Goal: Transaction & Acquisition: Purchase product/service

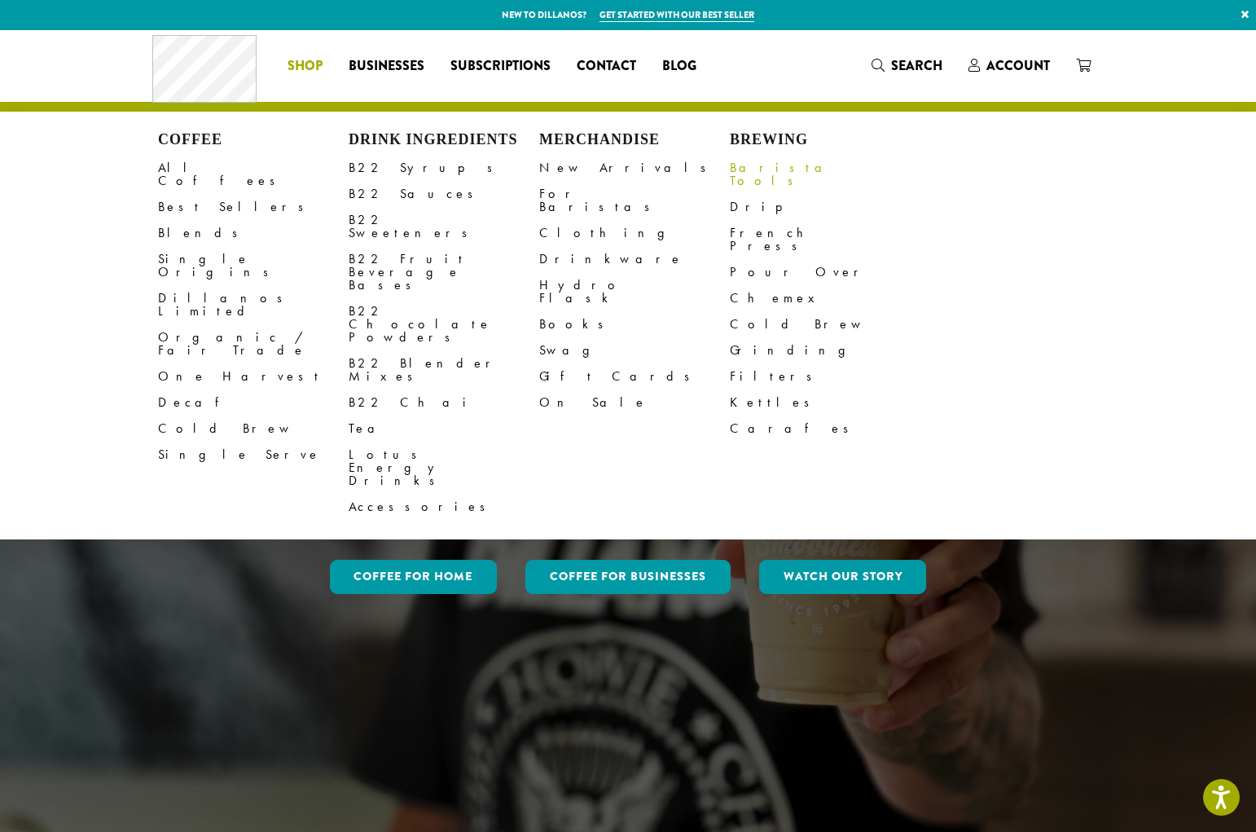
click at [765, 165] on link "Barista Tools" at bounding box center [825, 174] width 191 height 39
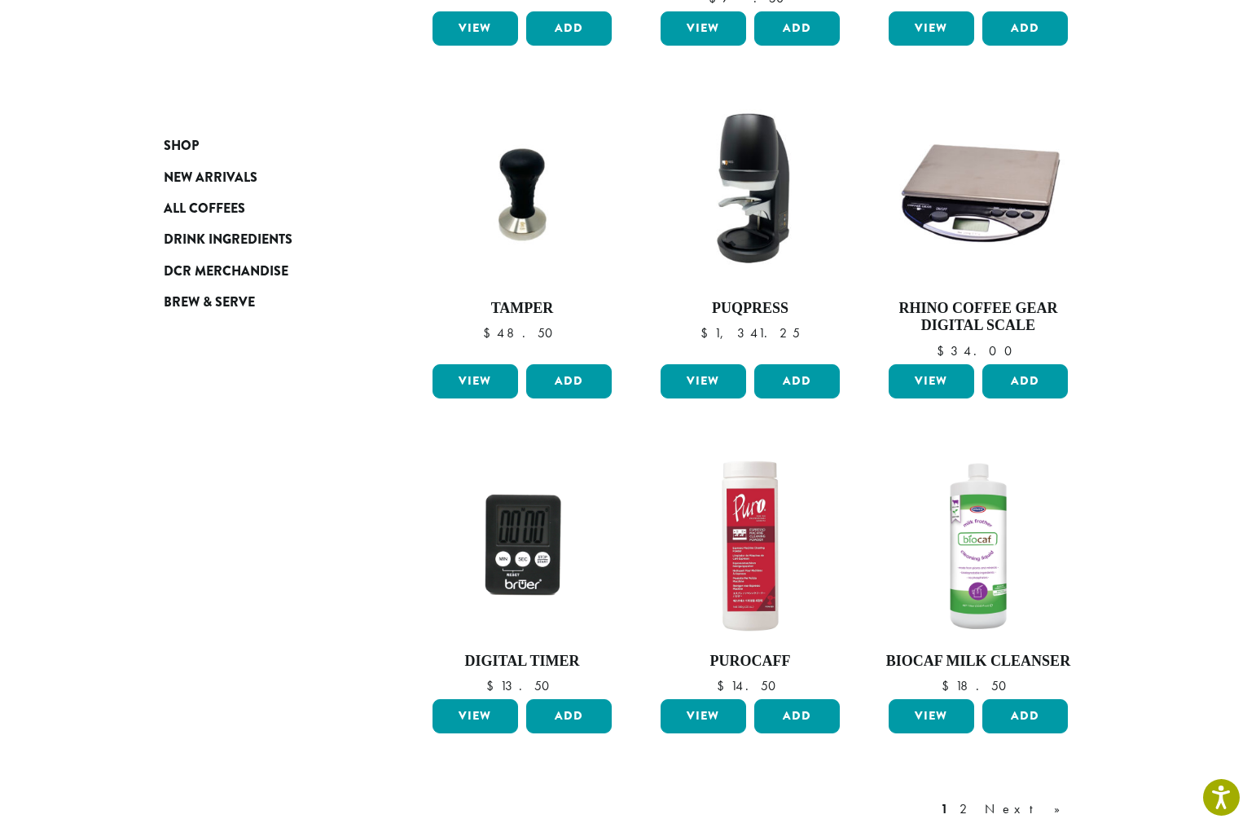
scroll to position [1174, 0]
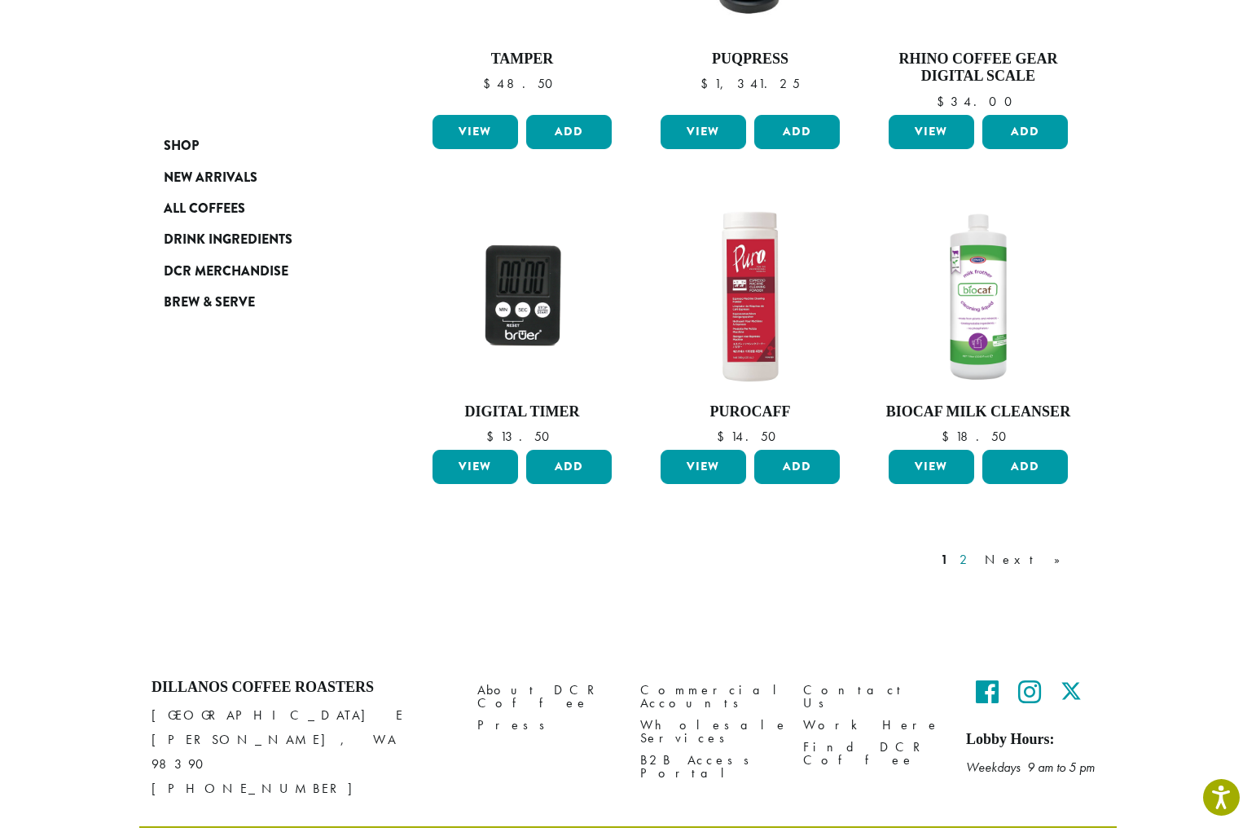
click at [977, 550] on link "2" at bounding box center [966, 560] width 20 height 20
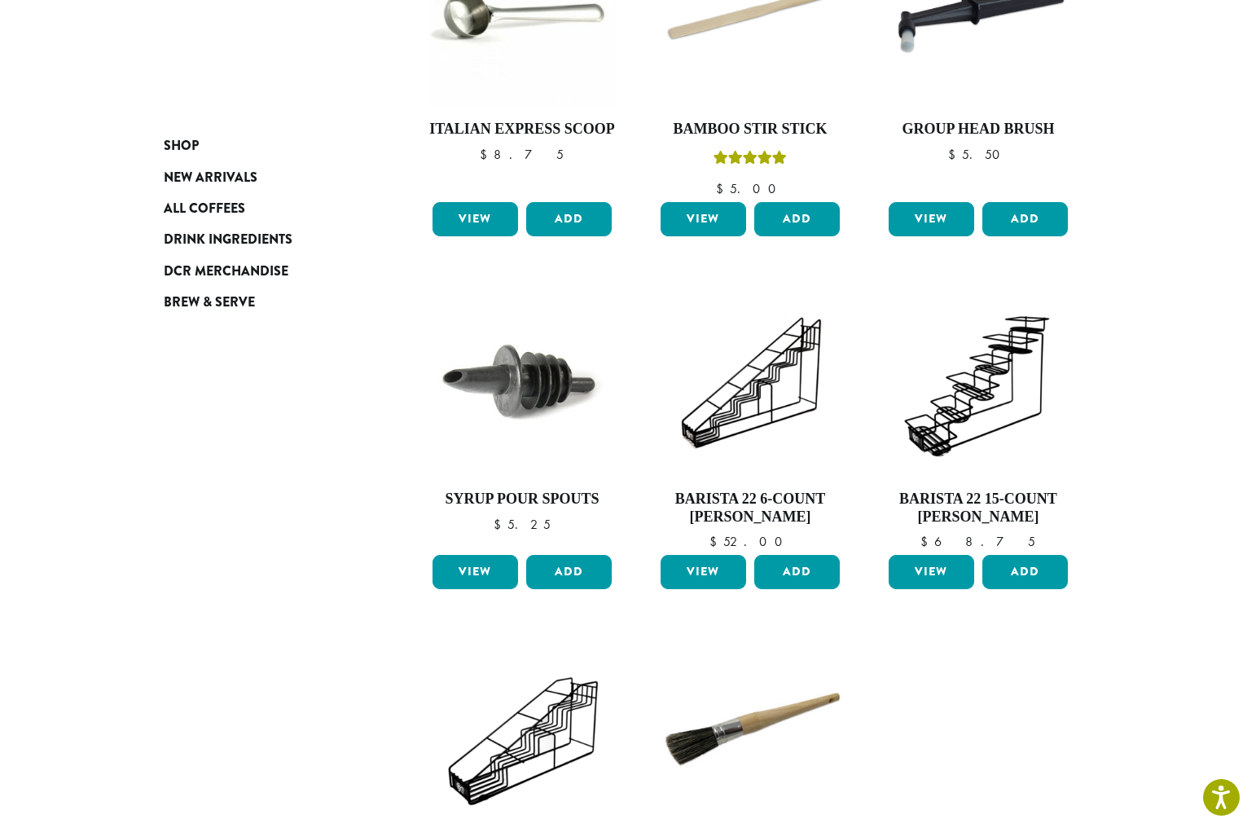
scroll to position [718, 0]
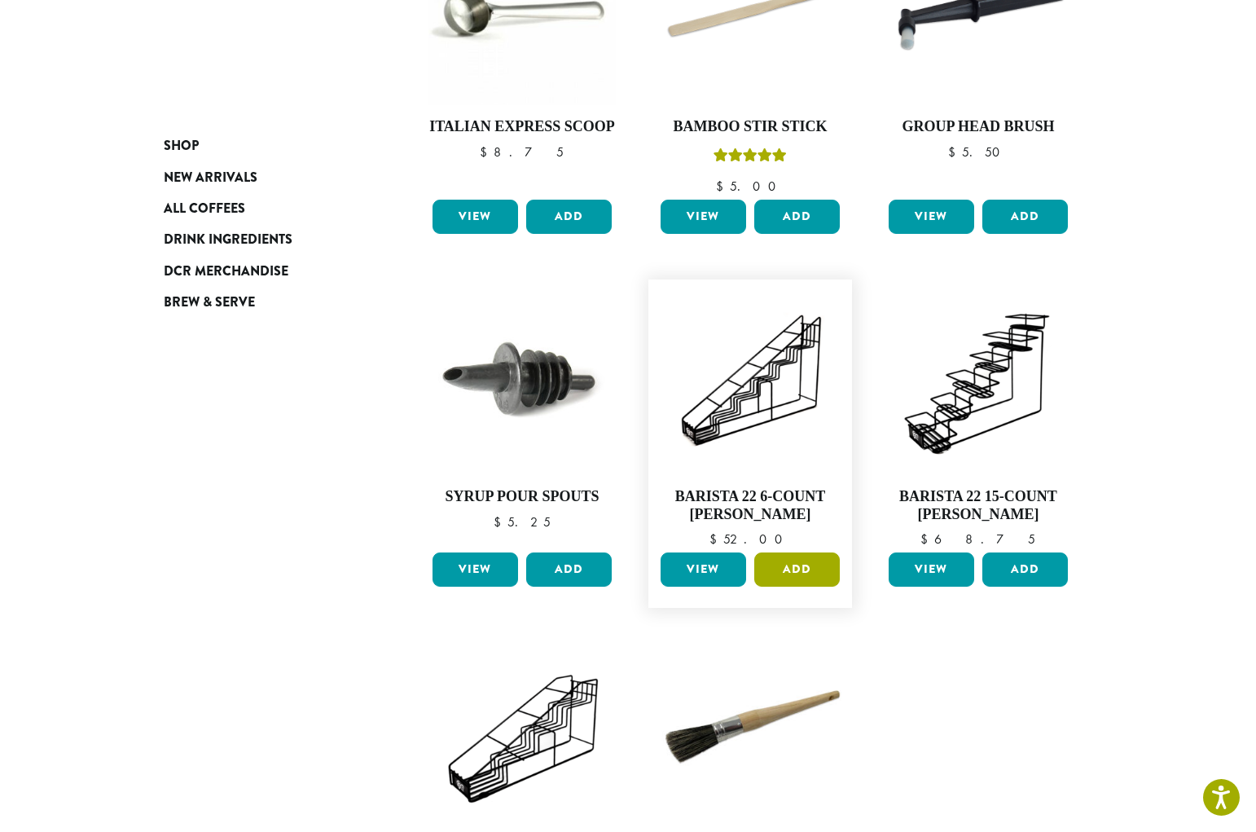
click at [788, 574] on button "Add" at bounding box center [797, 569] width 86 height 34
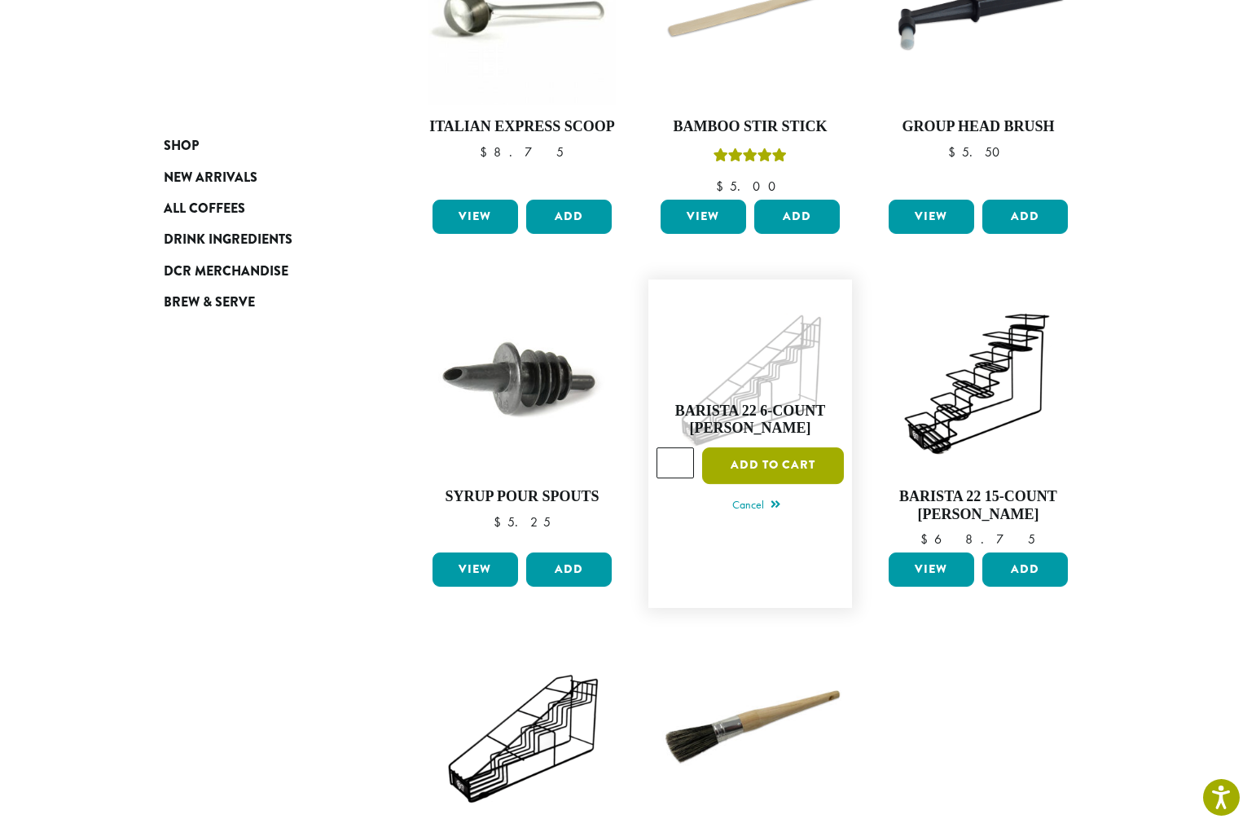
click at [771, 468] on button "Add to cart" at bounding box center [773, 465] width 142 height 37
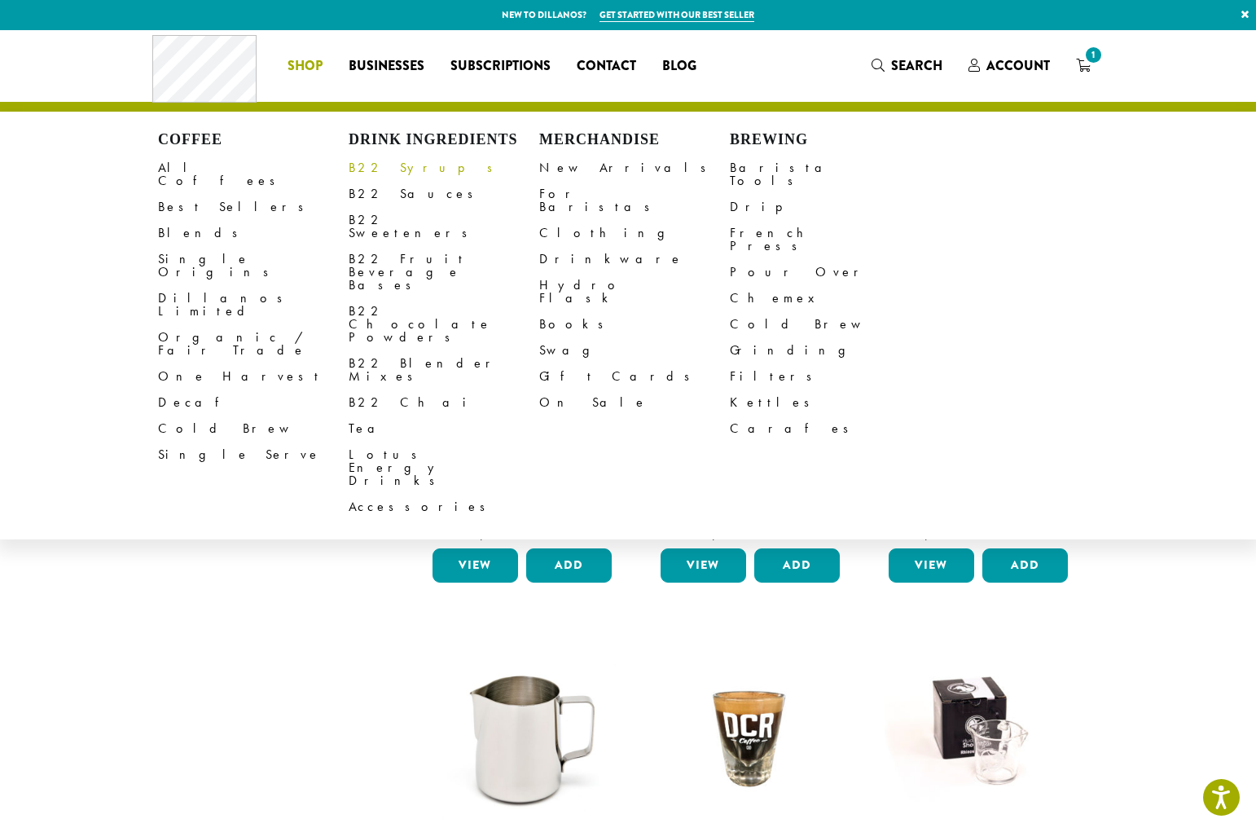
click at [388, 172] on link "B22 Syrups" at bounding box center [444, 168] width 191 height 26
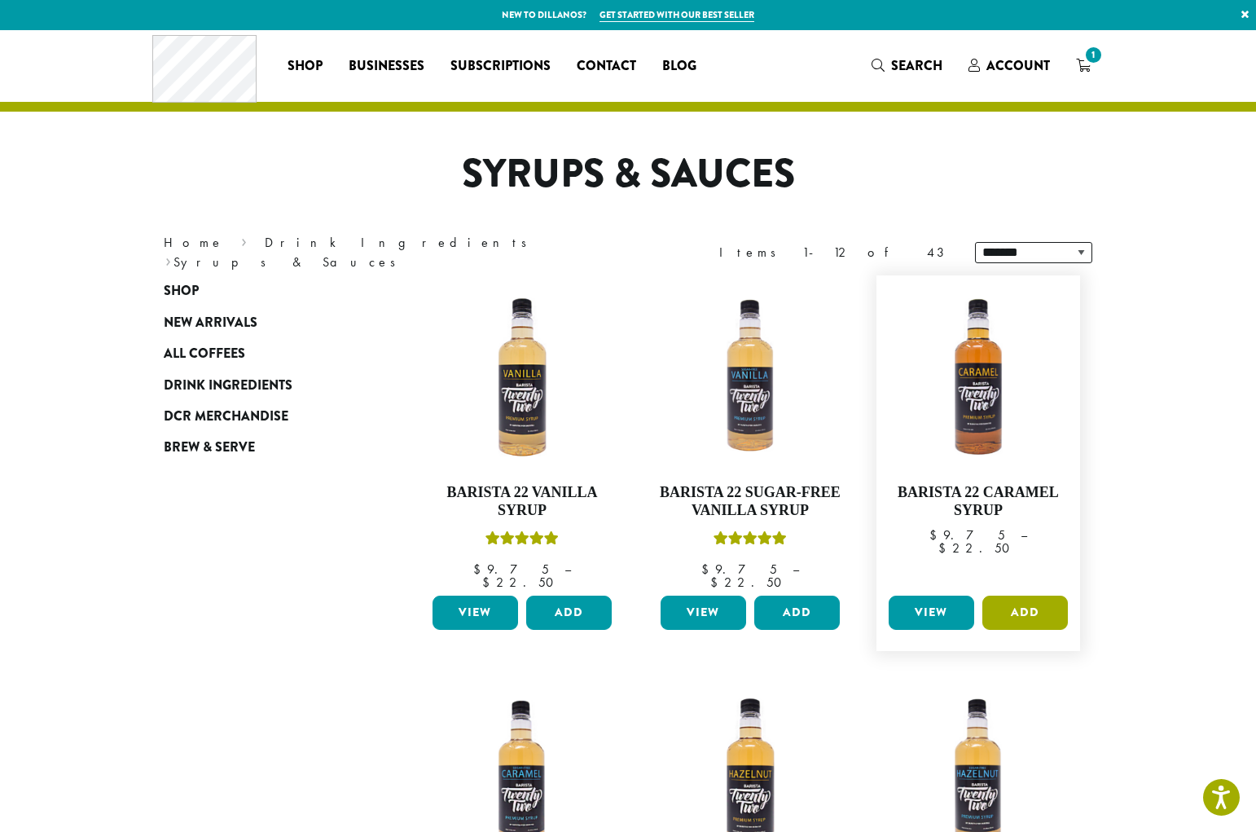
click at [1020, 599] on button "Add" at bounding box center [1025, 612] width 86 height 34
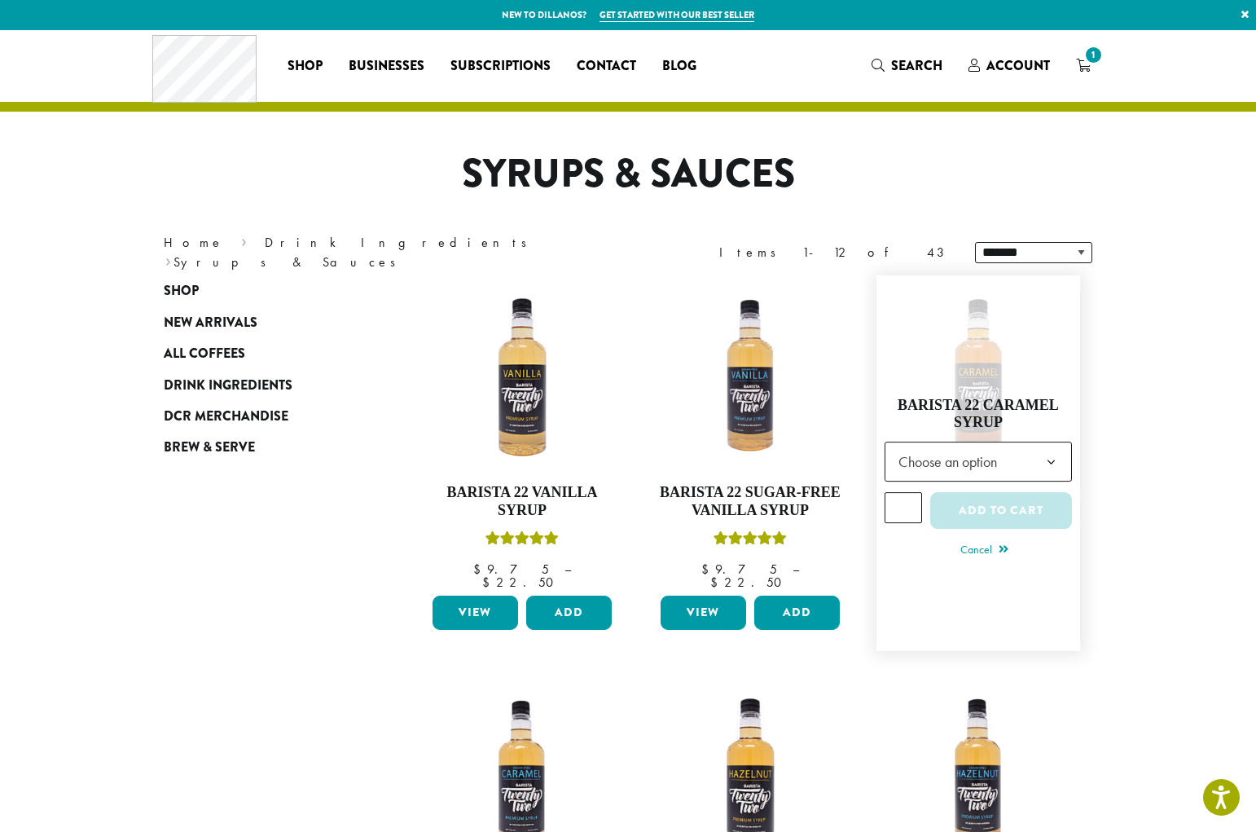
click at [1008, 451] on span "Choose an option" at bounding box center [952, 462] width 121 height 32
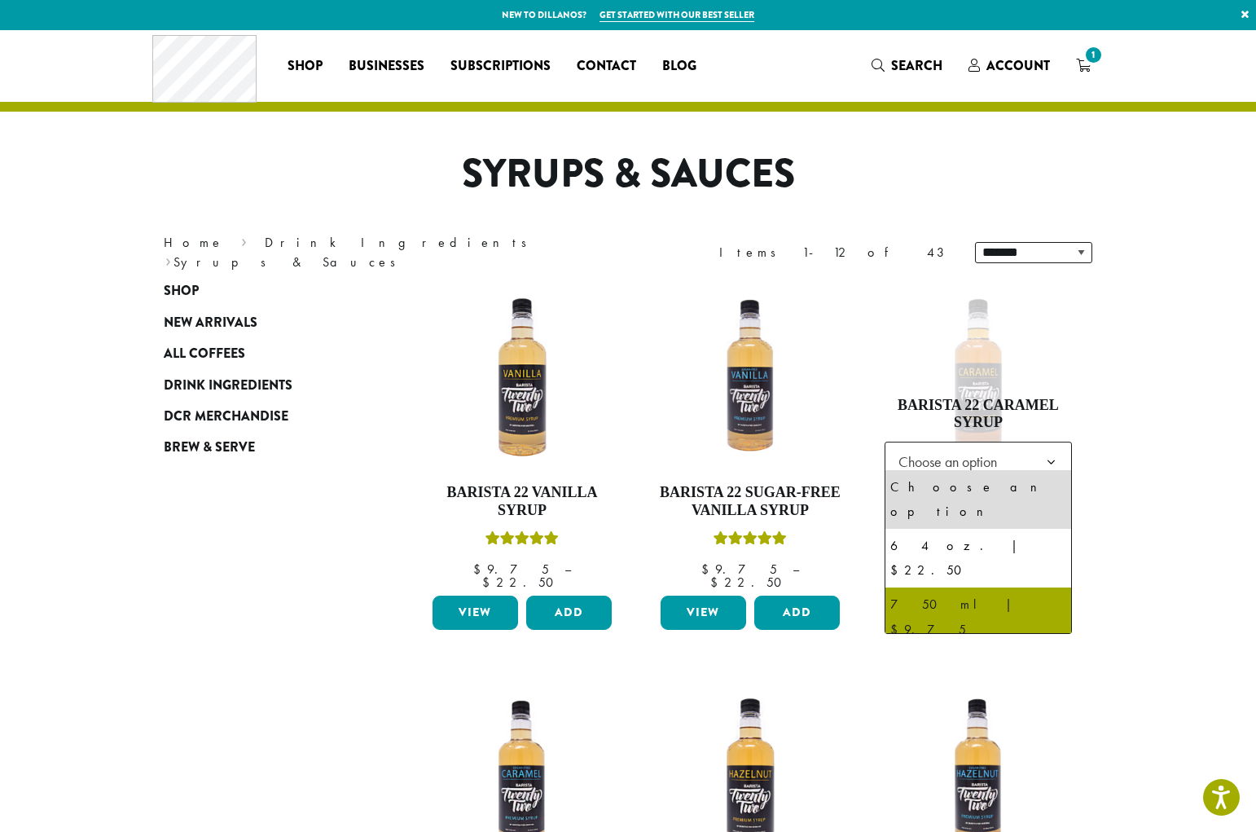
select select "******"
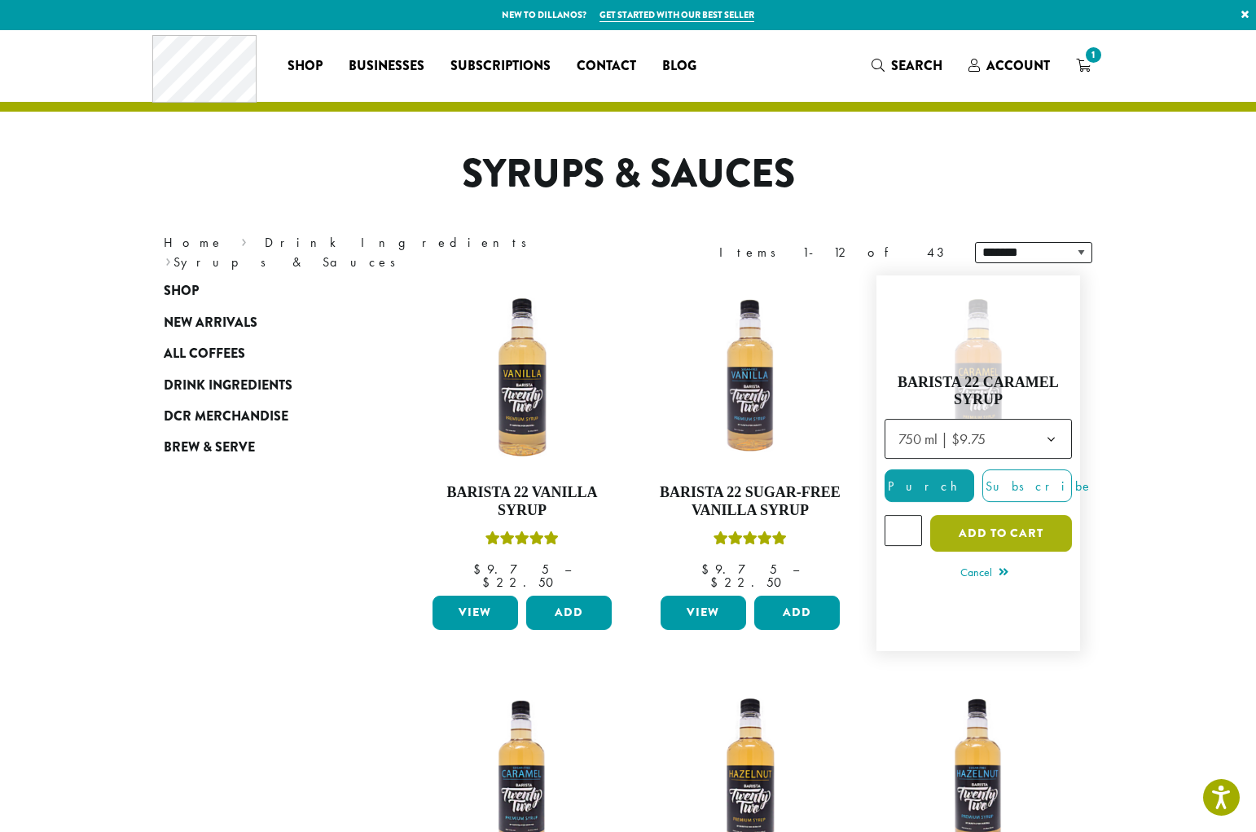
click at [1000, 521] on button "Add to cart" at bounding box center [1001, 533] width 142 height 37
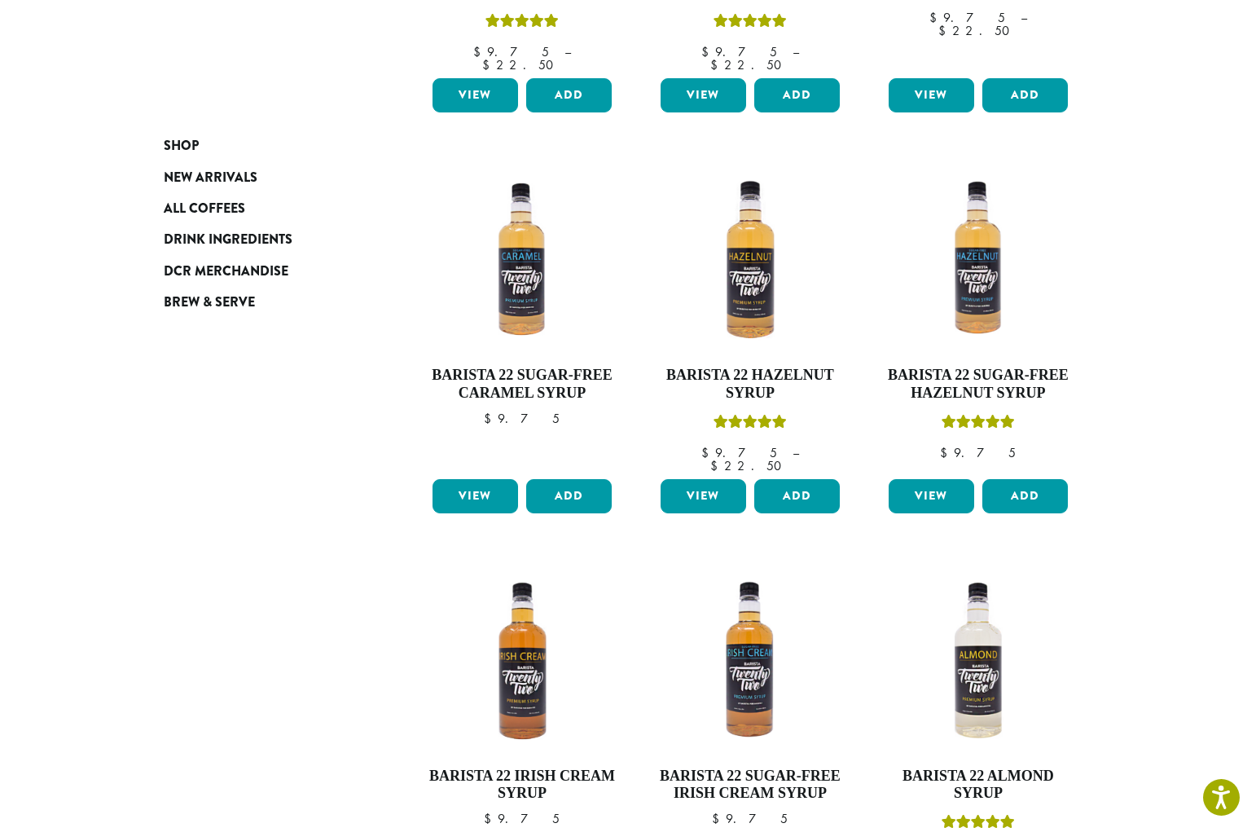
scroll to position [874, 0]
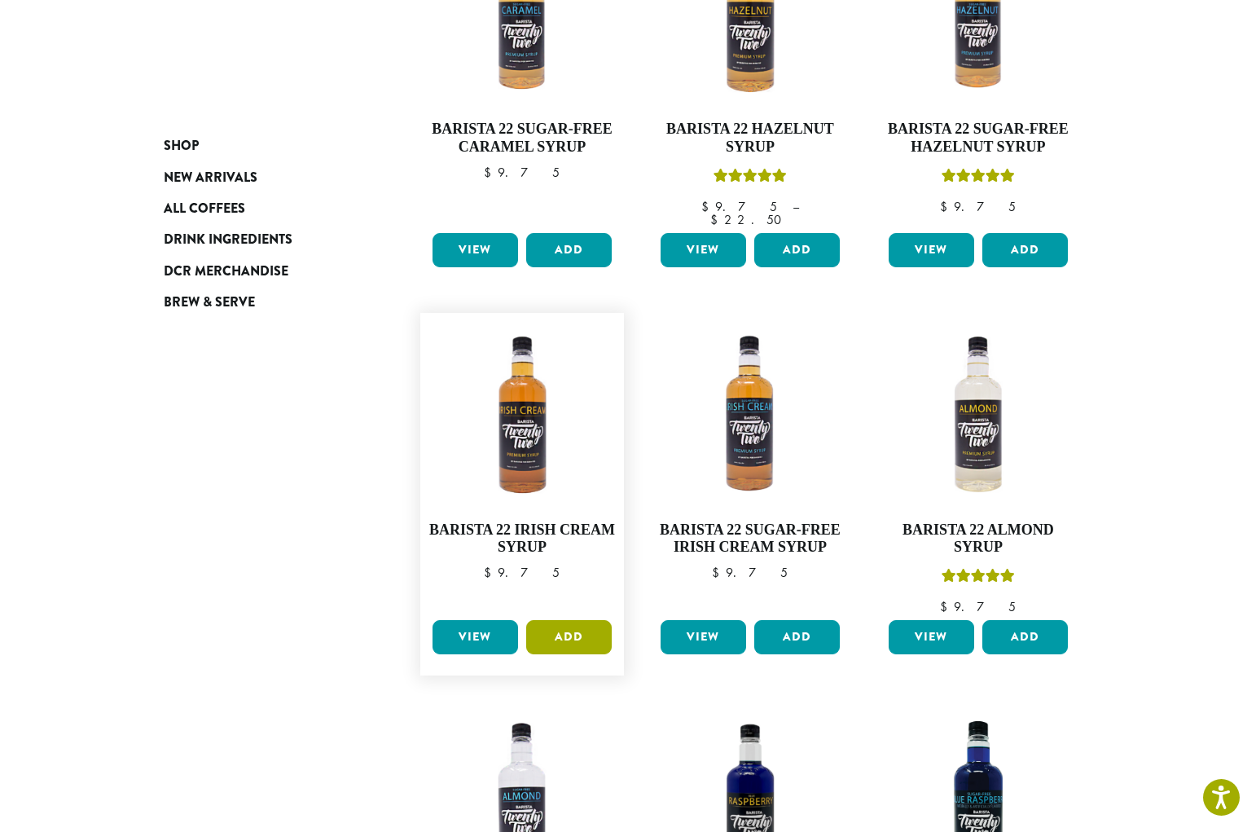
click at [584, 620] on button "Add" at bounding box center [569, 637] width 86 height 34
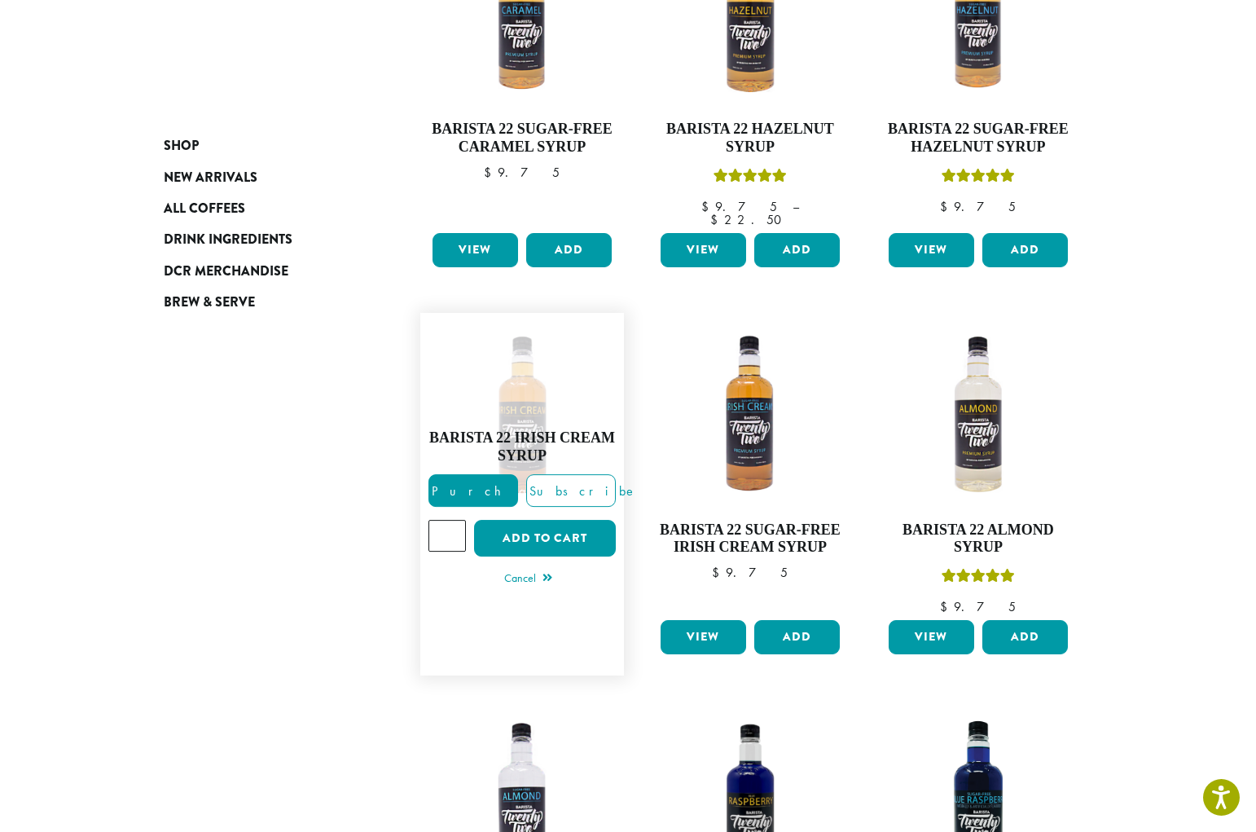
scroll to position [788, 0]
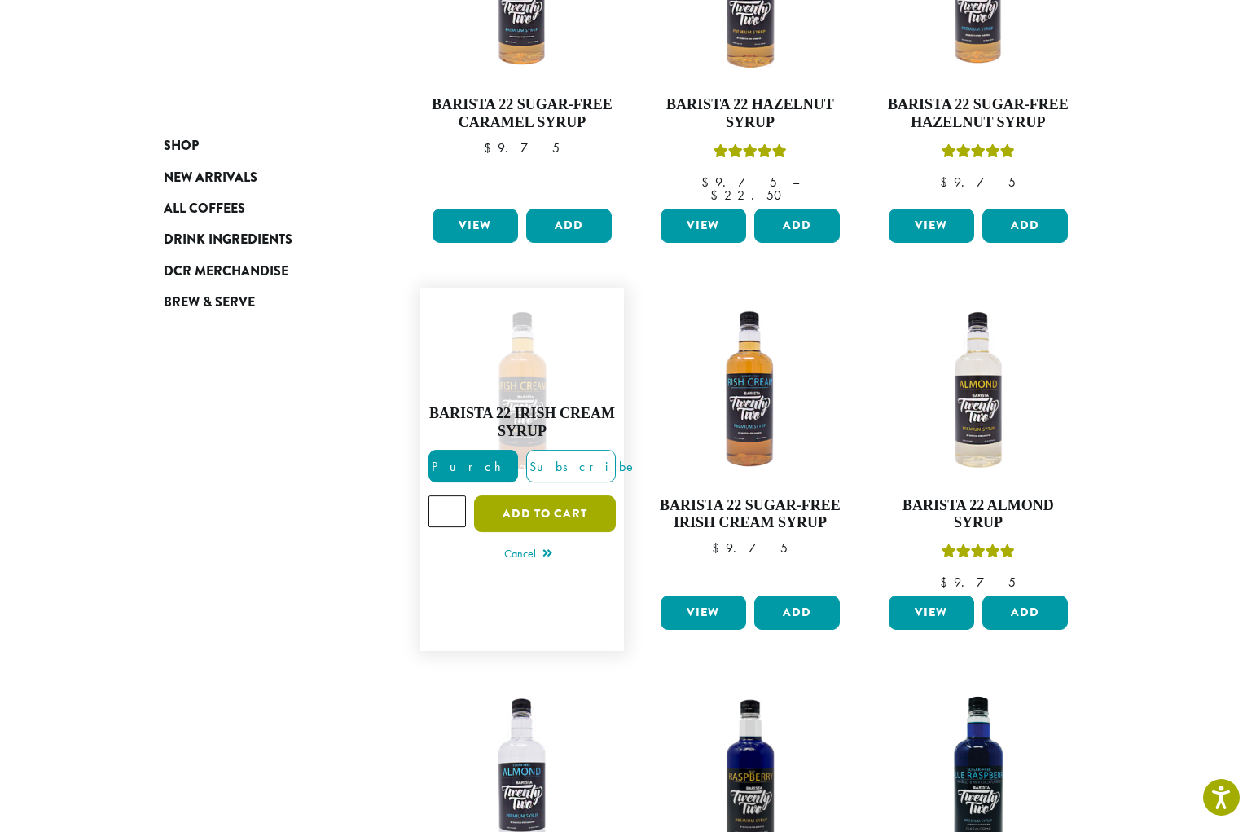
click at [545, 498] on button "Add to cart" at bounding box center [545, 513] width 142 height 37
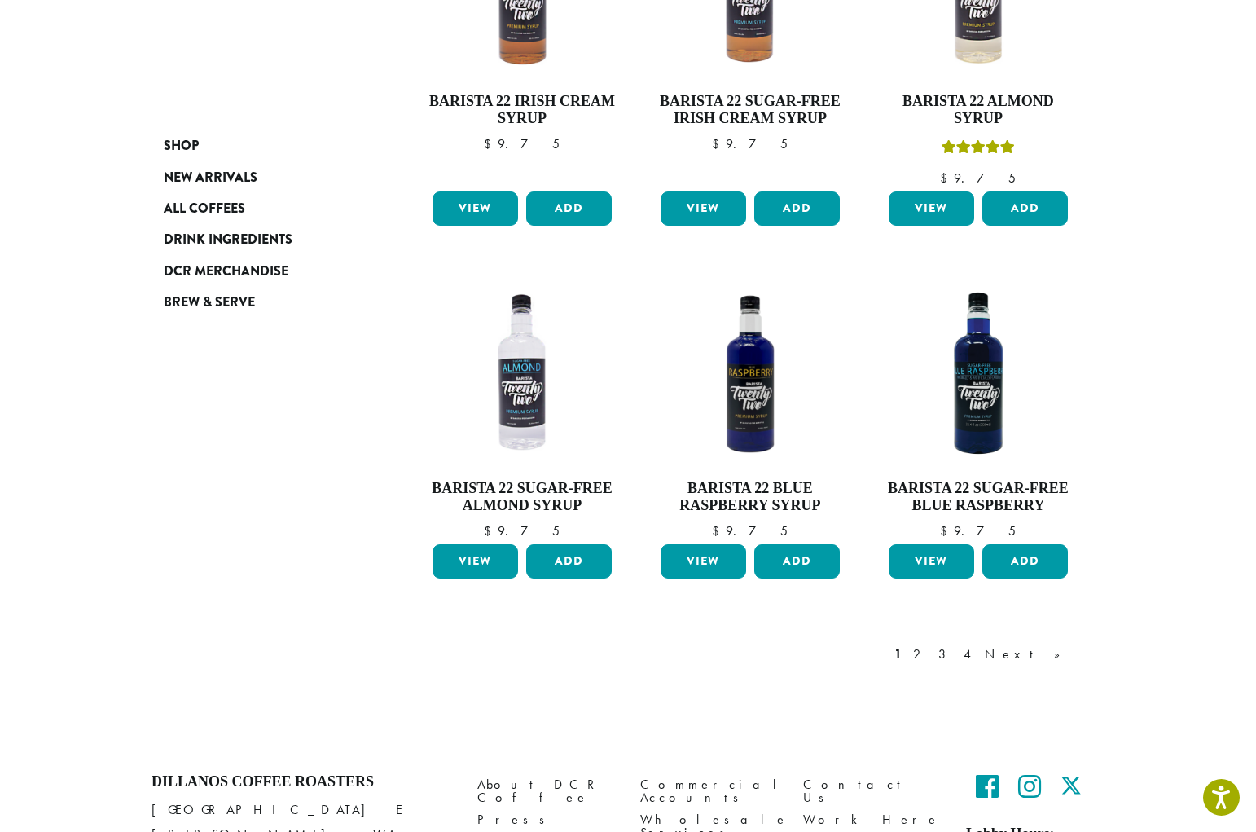
scroll to position [1377, 0]
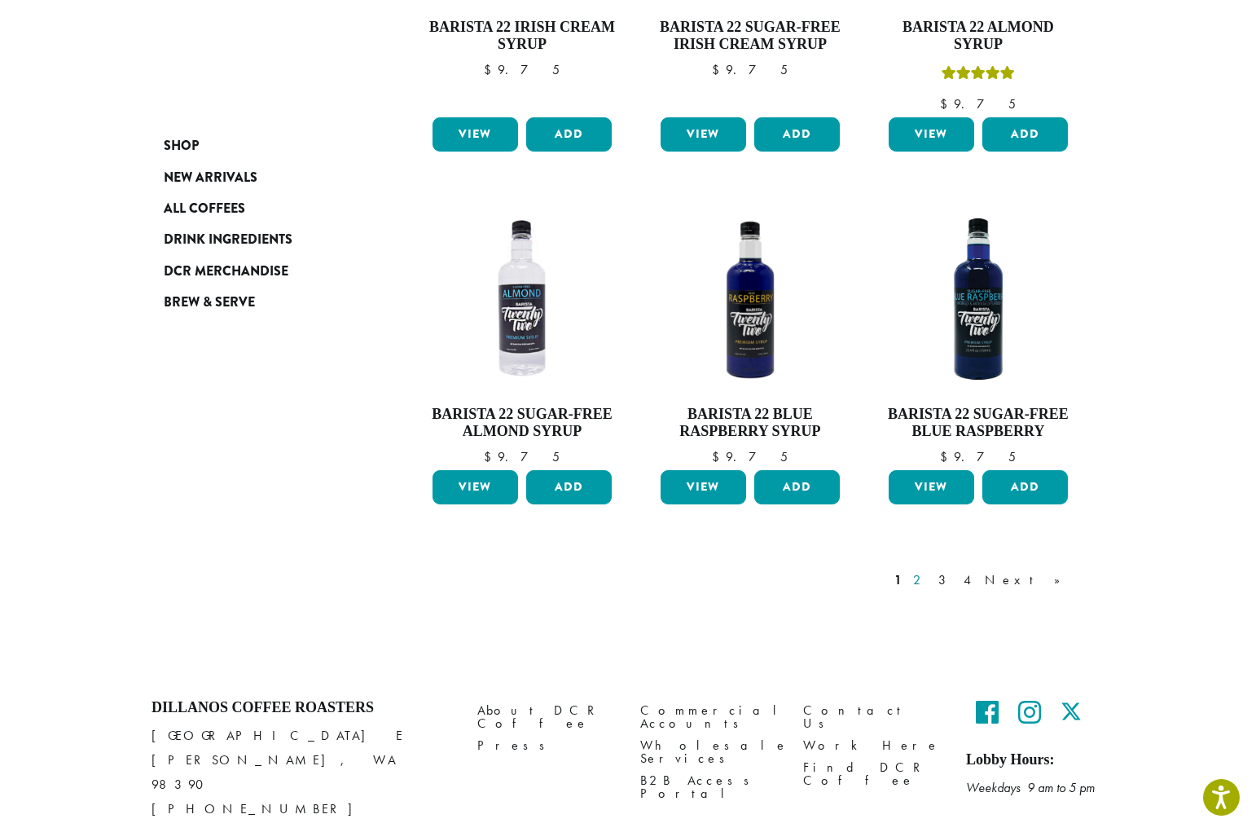
click at [930, 570] on link "2" at bounding box center [920, 580] width 20 height 20
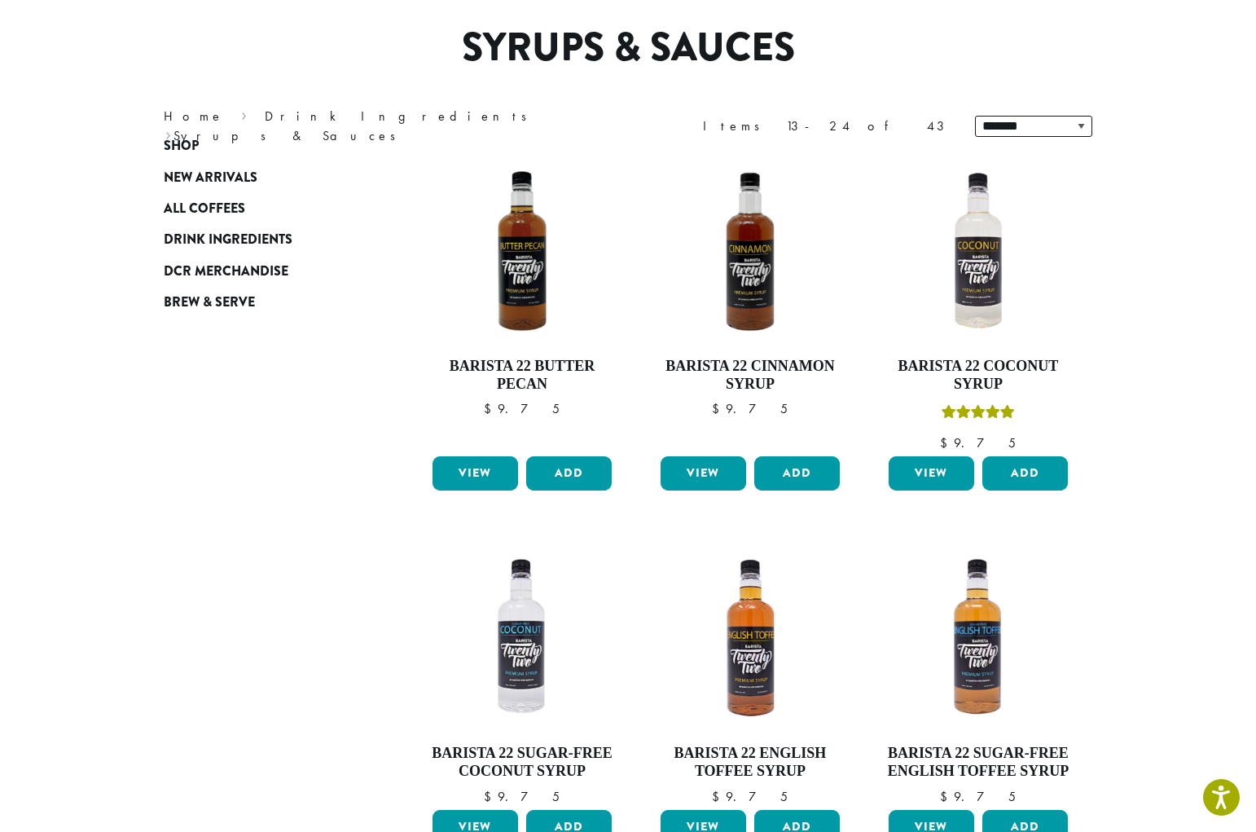
scroll to position [100, 0]
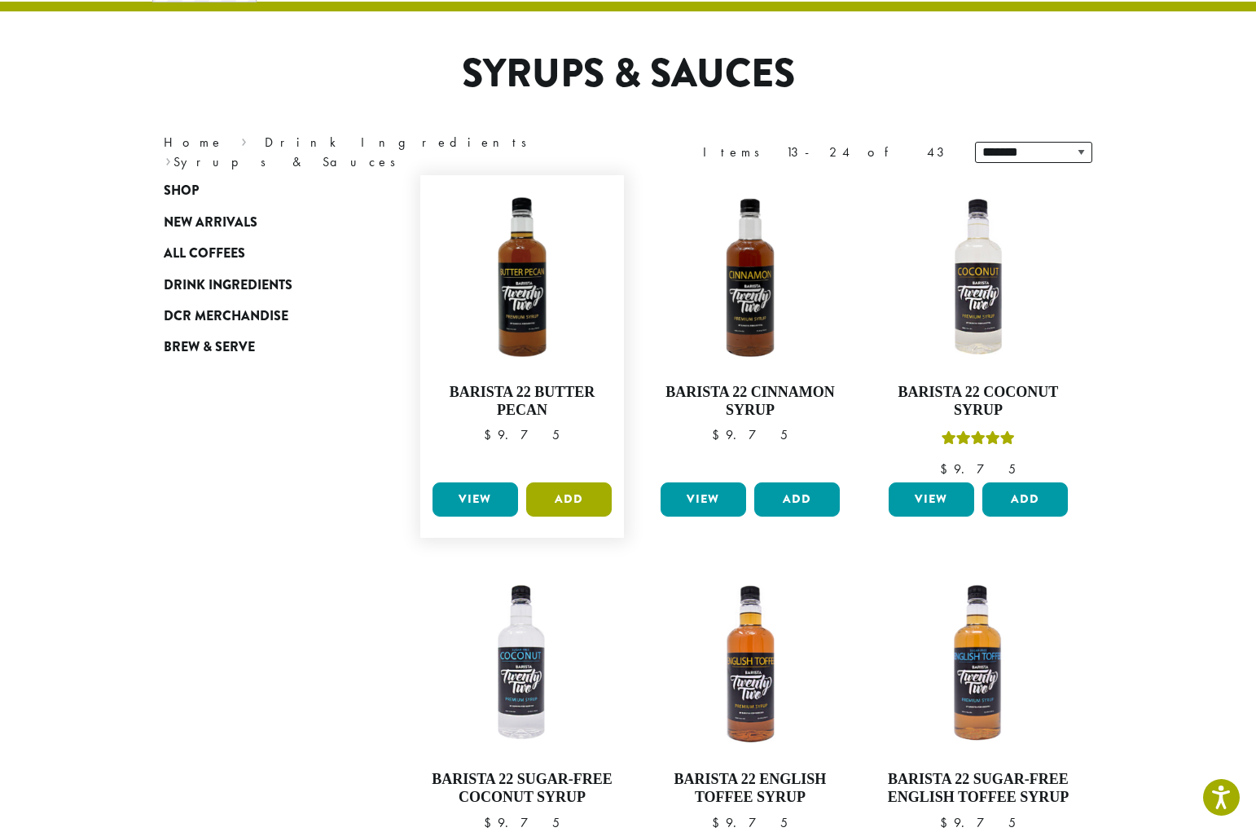
click at [573, 499] on button "Add" at bounding box center [569, 499] width 86 height 34
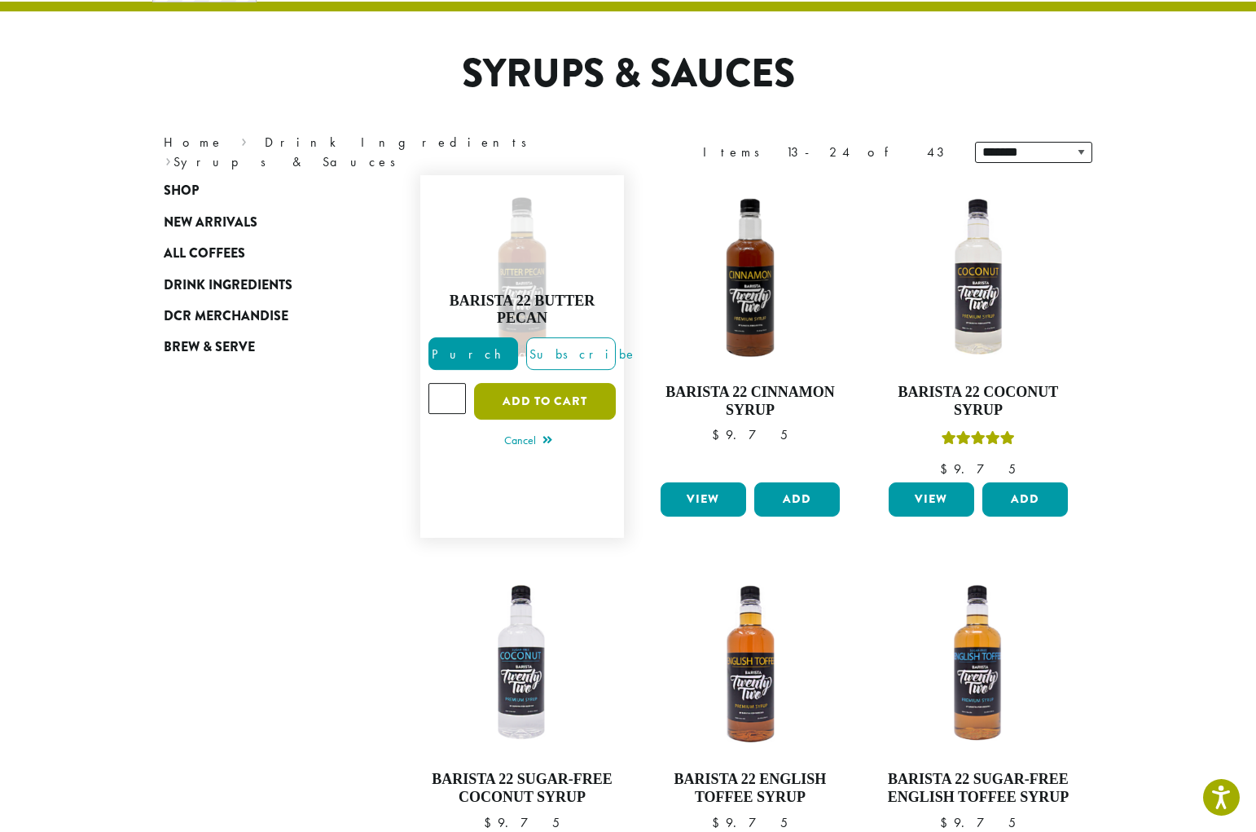
click at [574, 404] on button "Add to cart" at bounding box center [545, 401] width 142 height 37
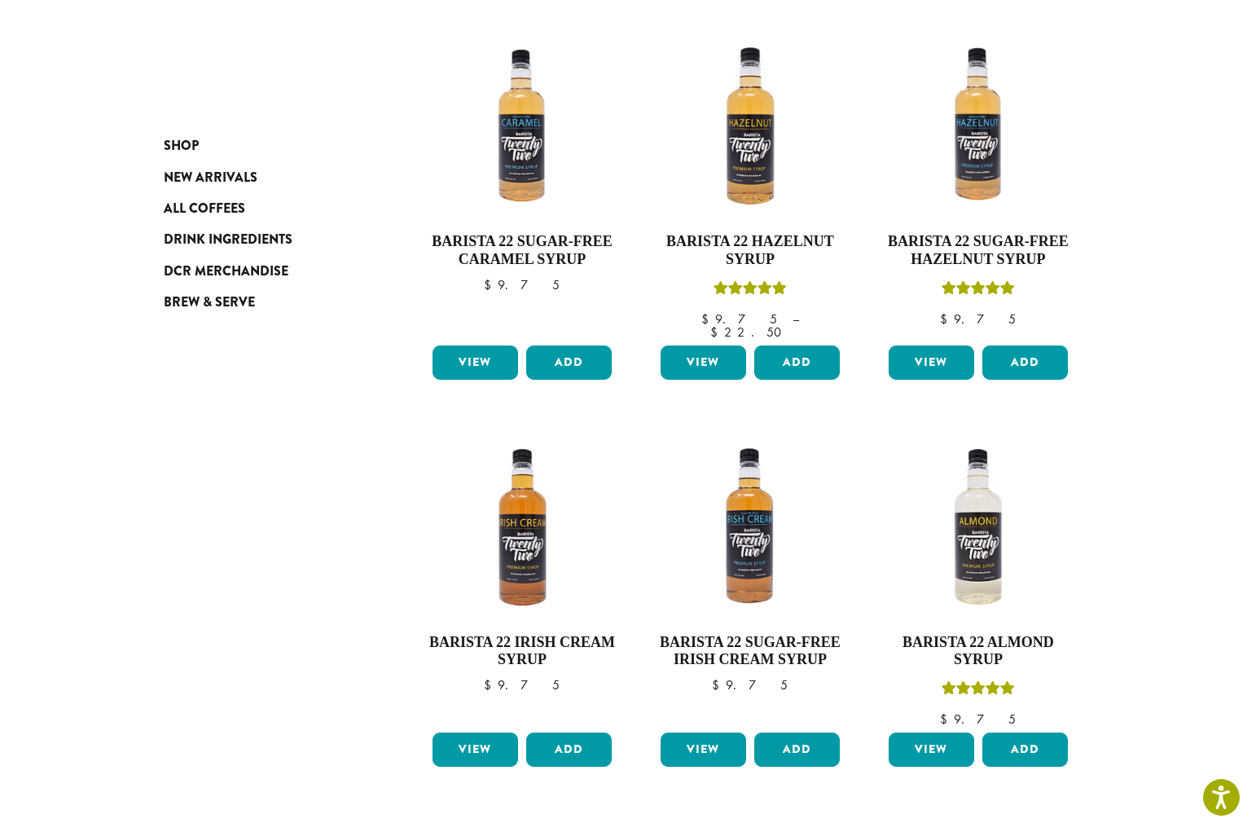
scroll to position [1216, 0]
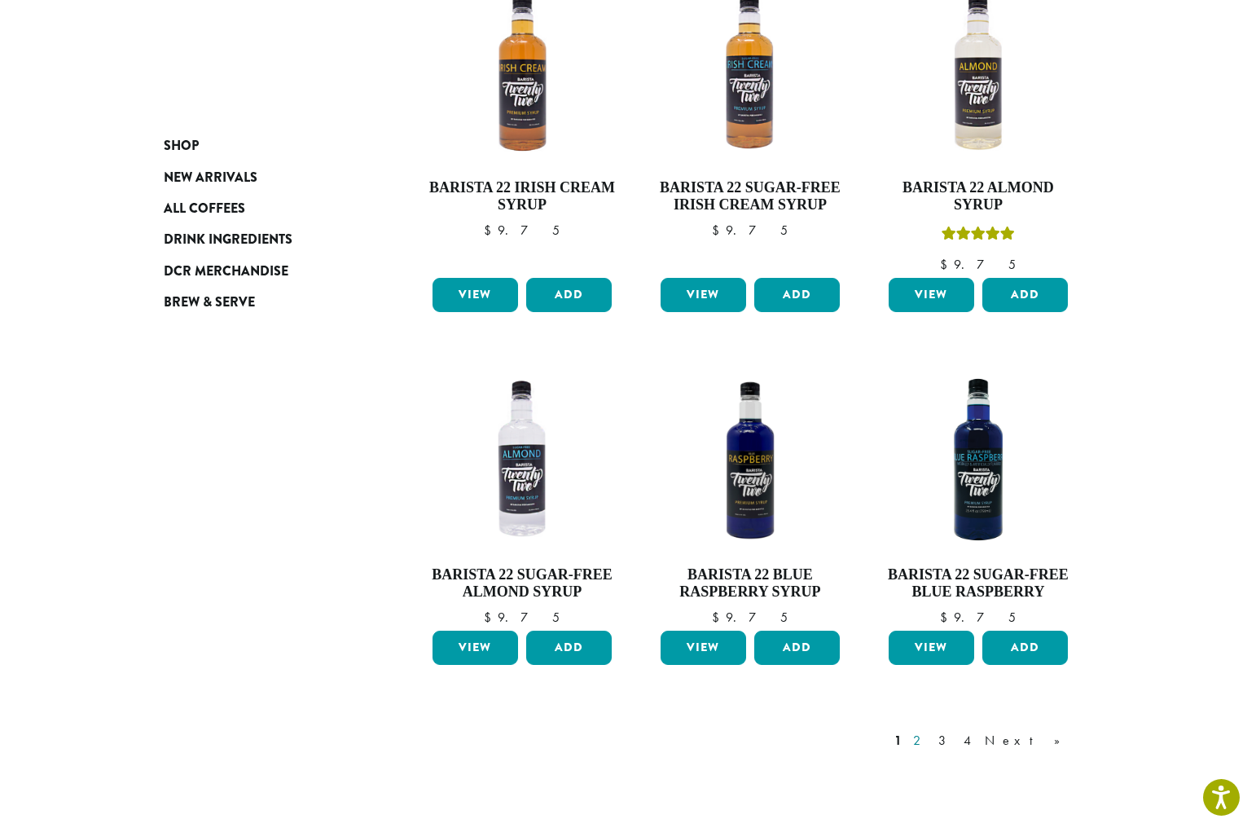
click at [930, 731] on link "2" at bounding box center [920, 741] width 20 height 20
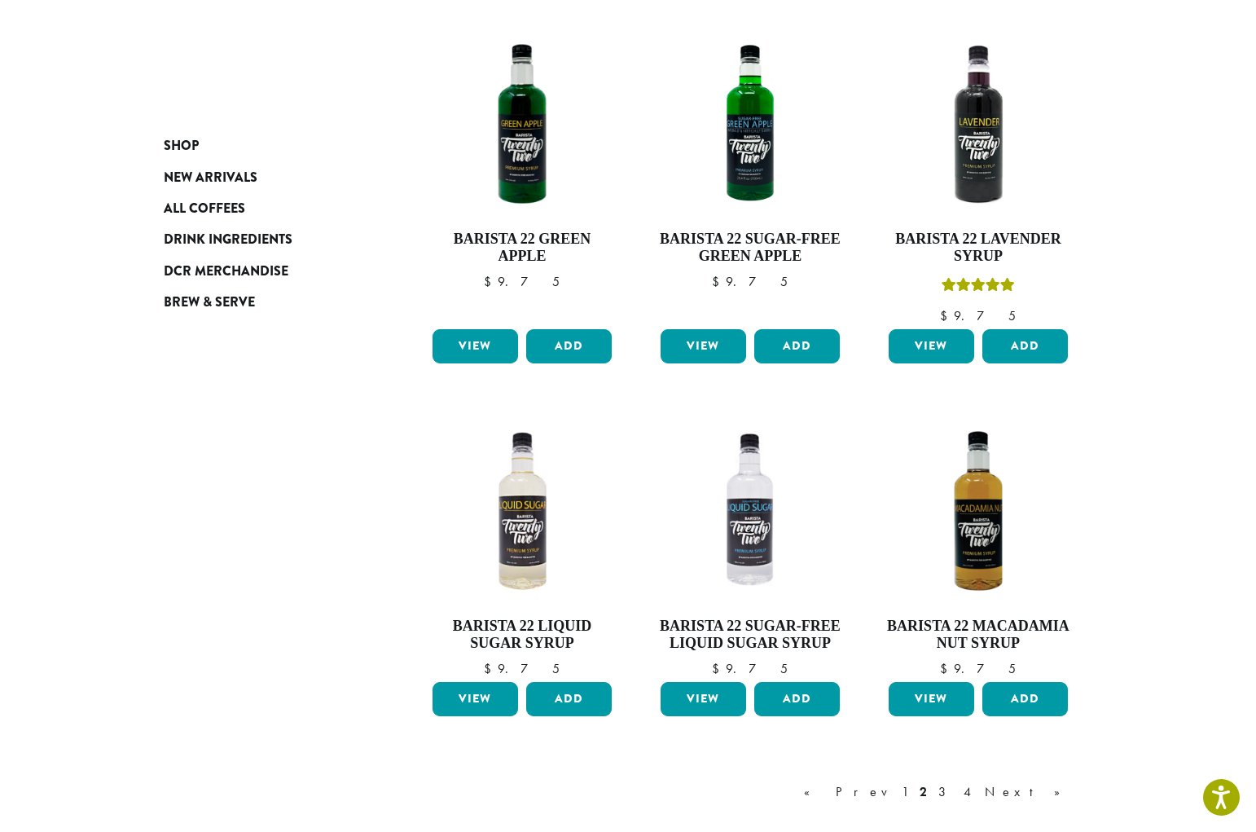
scroll to position [995, 0]
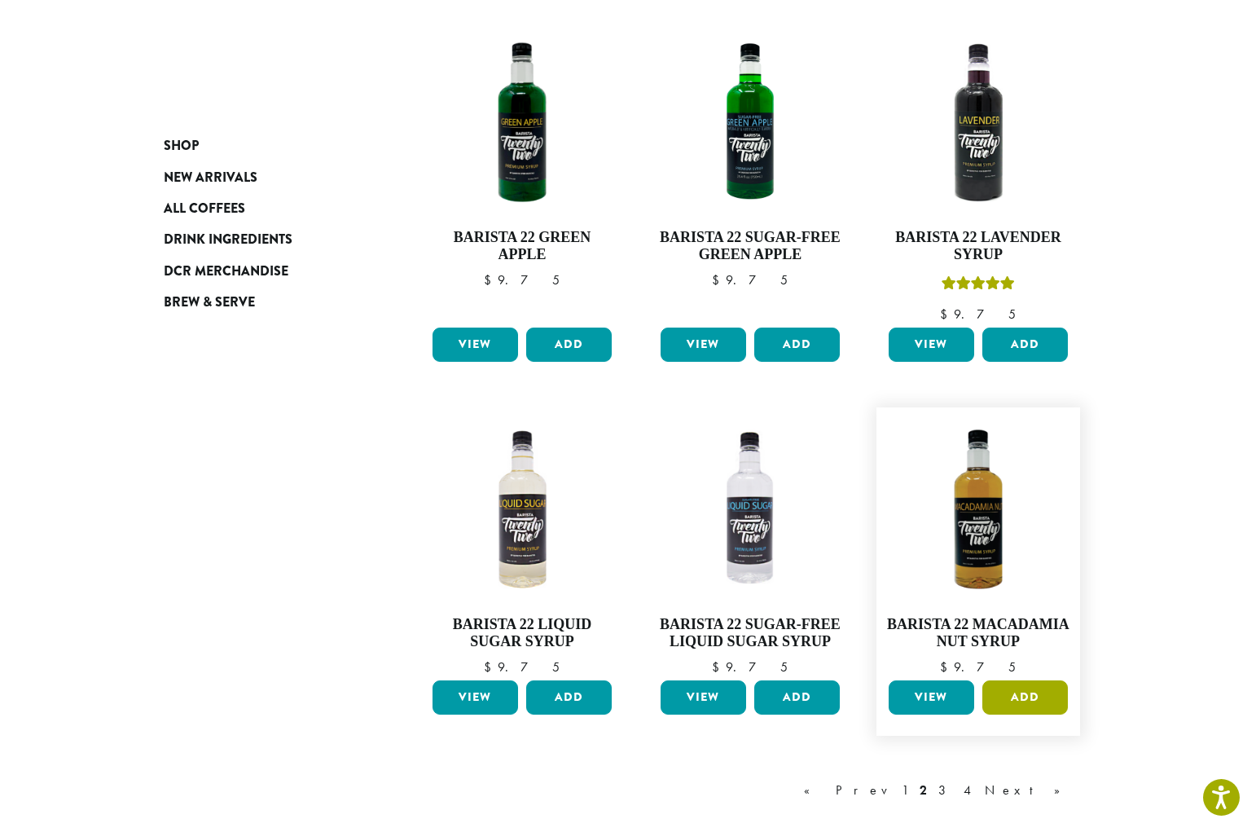
click at [1015, 694] on button "Add" at bounding box center [1025, 697] width 86 height 34
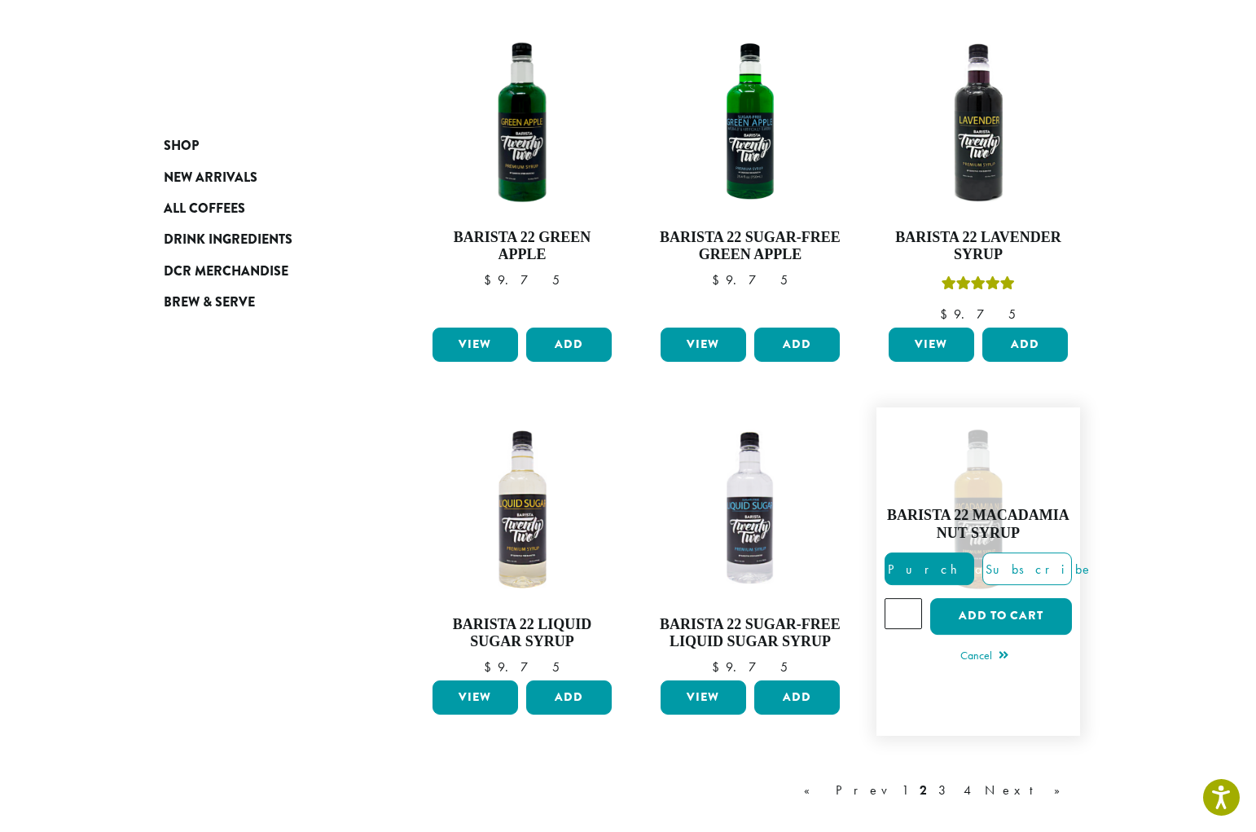
click at [910, 618] on input "*" at bounding box center [903, 613] width 37 height 31
type input "*"
click at [910, 611] on input "*" at bounding box center [903, 613] width 37 height 31
click at [972, 619] on button "Add to cart" at bounding box center [1001, 616] width 142 height 37
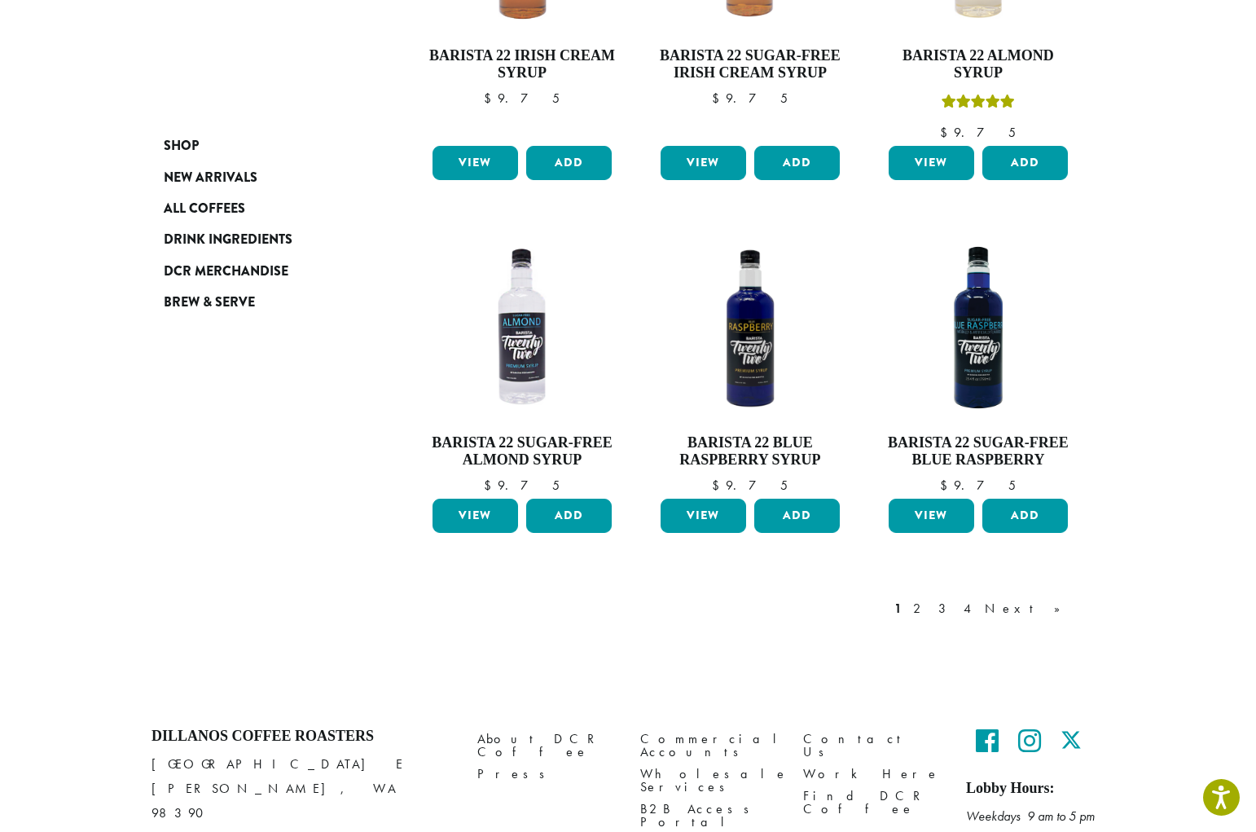
scroll to position [1290, 0]
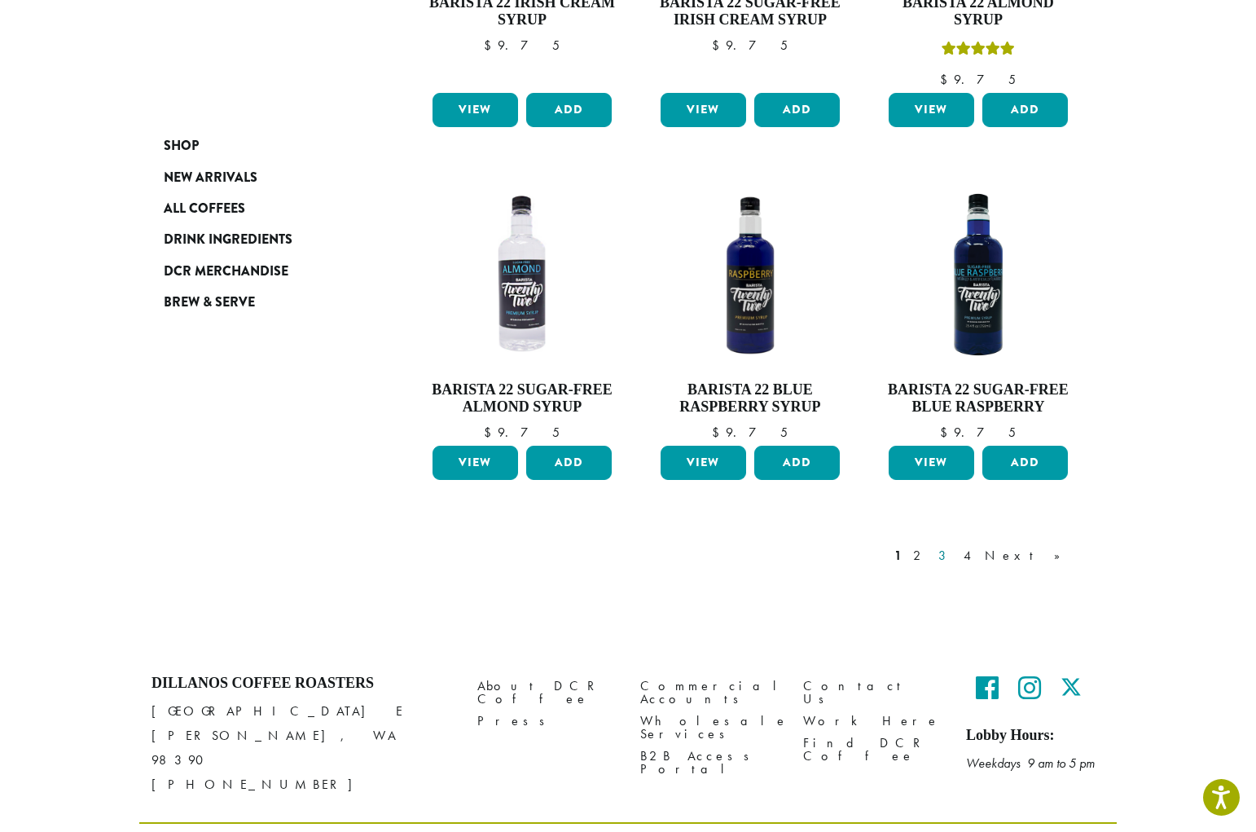
click at [955, 546] on link "3" at bounding box center [945, 556] width 20 height 20
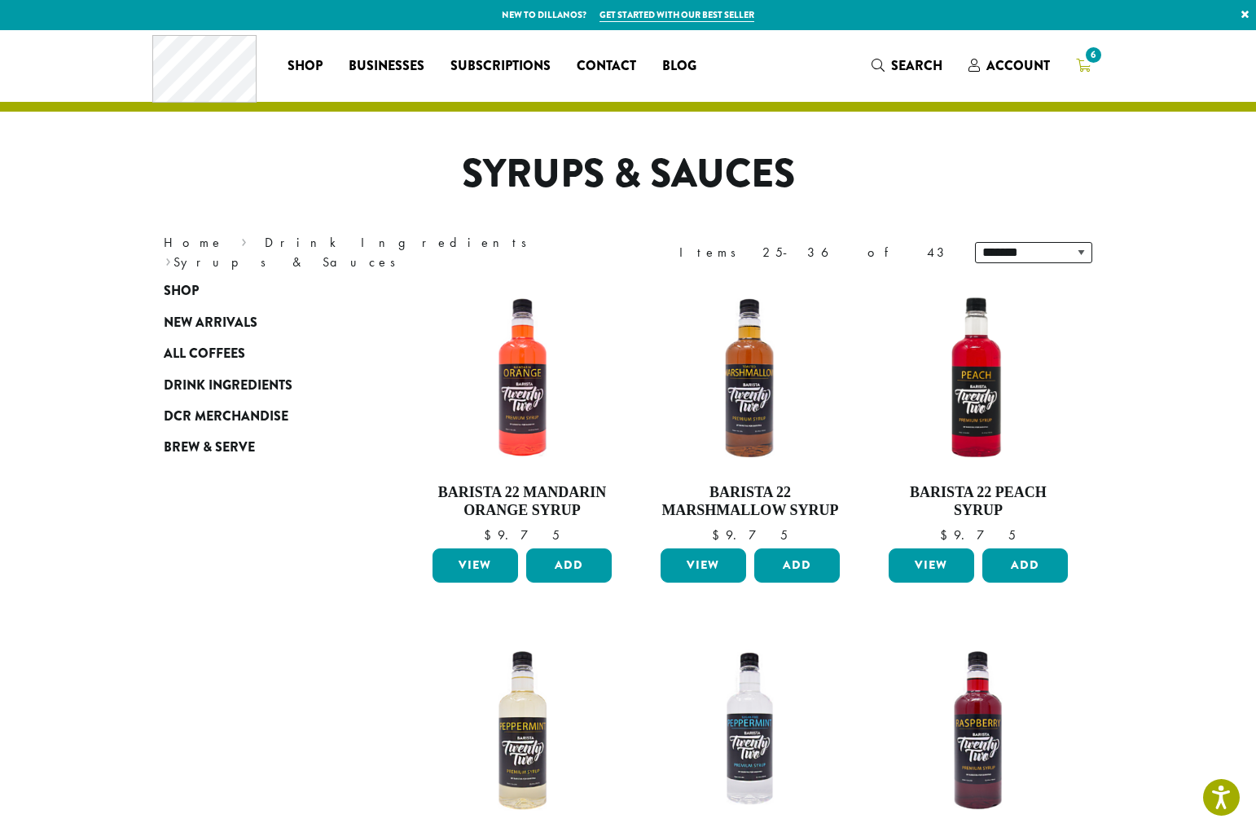
click at [1091, 66] on link "6" at bounding box center [1083, 65] width 41 height 27
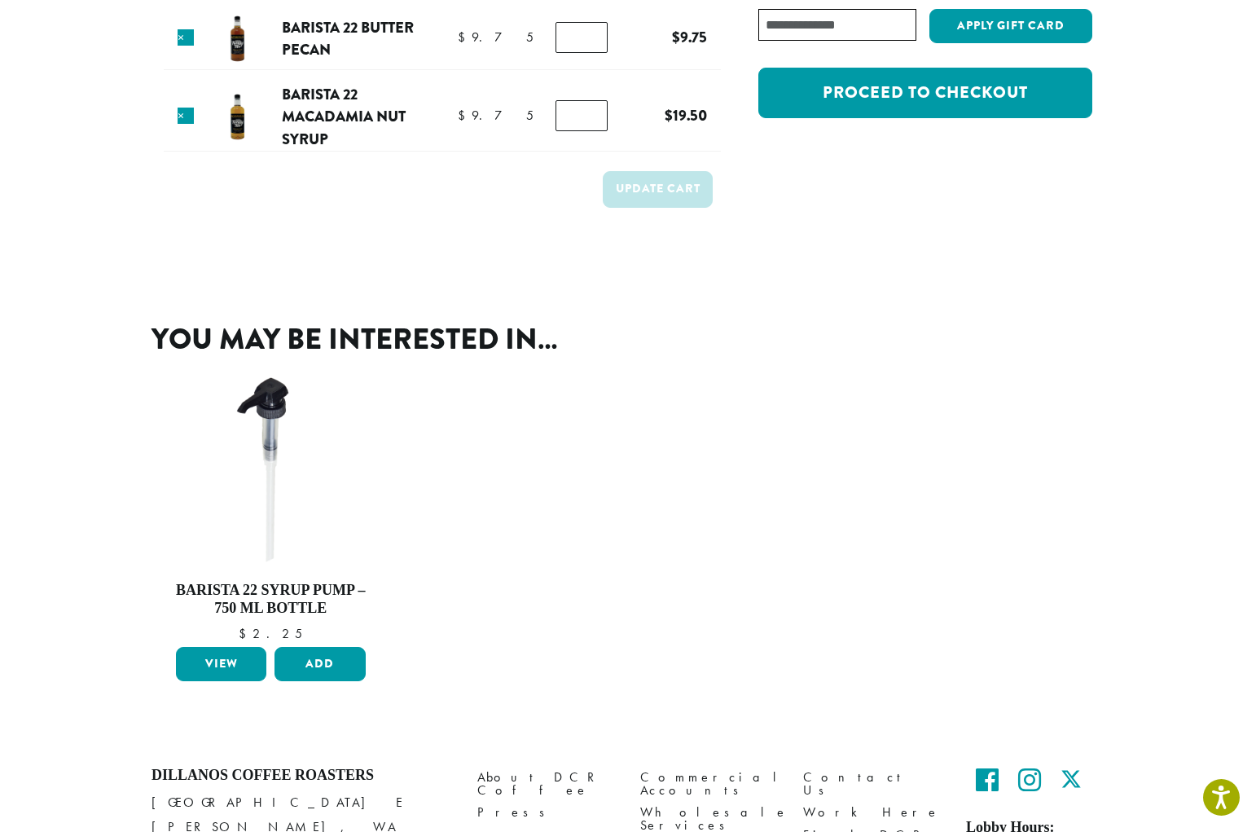
scroll to position [369, 0]
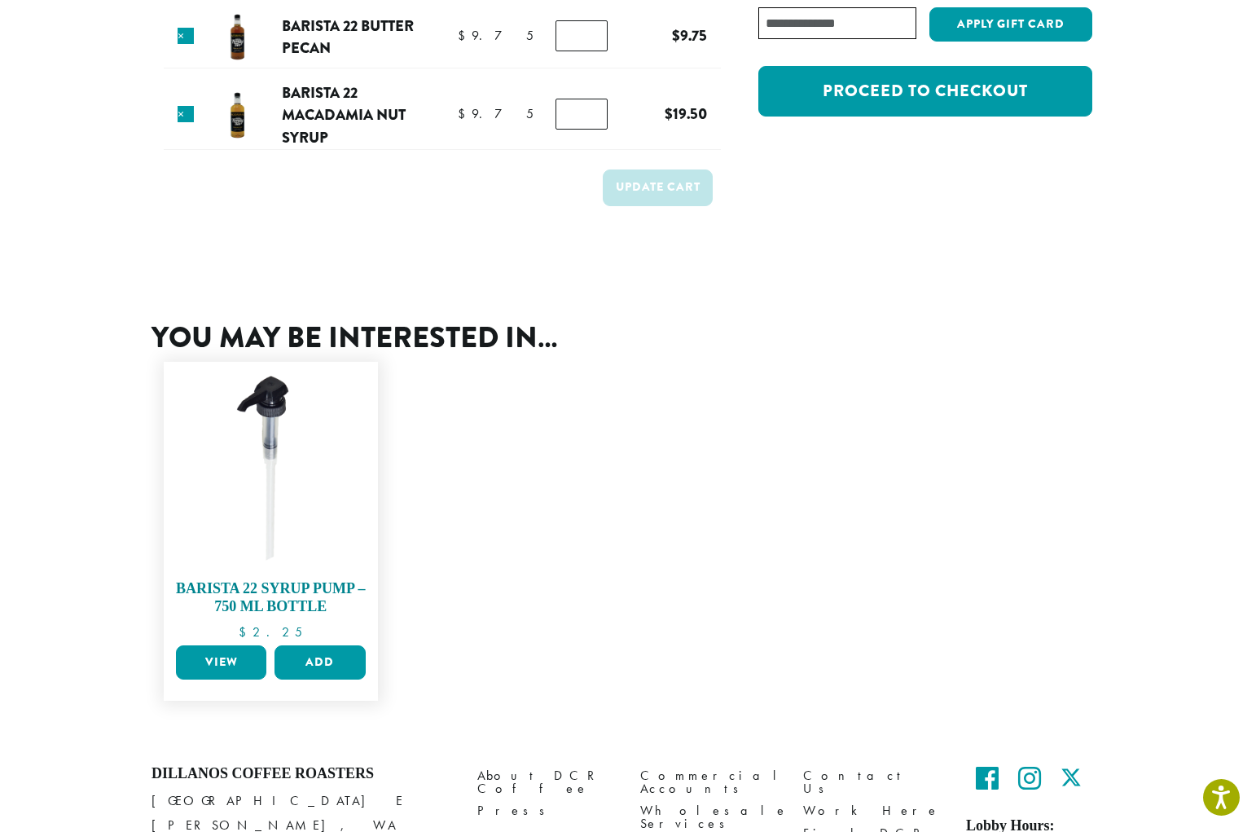
click at [279, 492] on img at bounding box center [271, 469] width 198 height 198
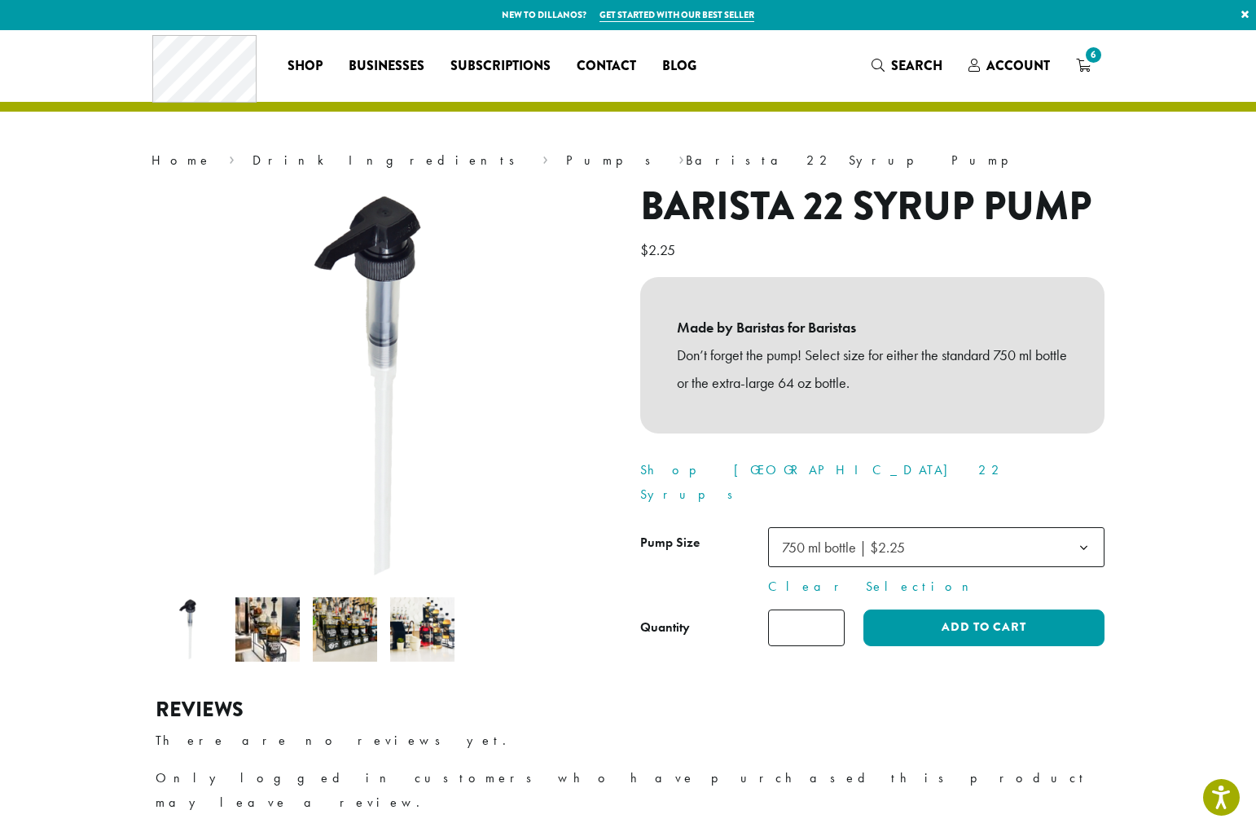
click at [266, 636] on img at bounding box center [267, 629] width 64 height 64
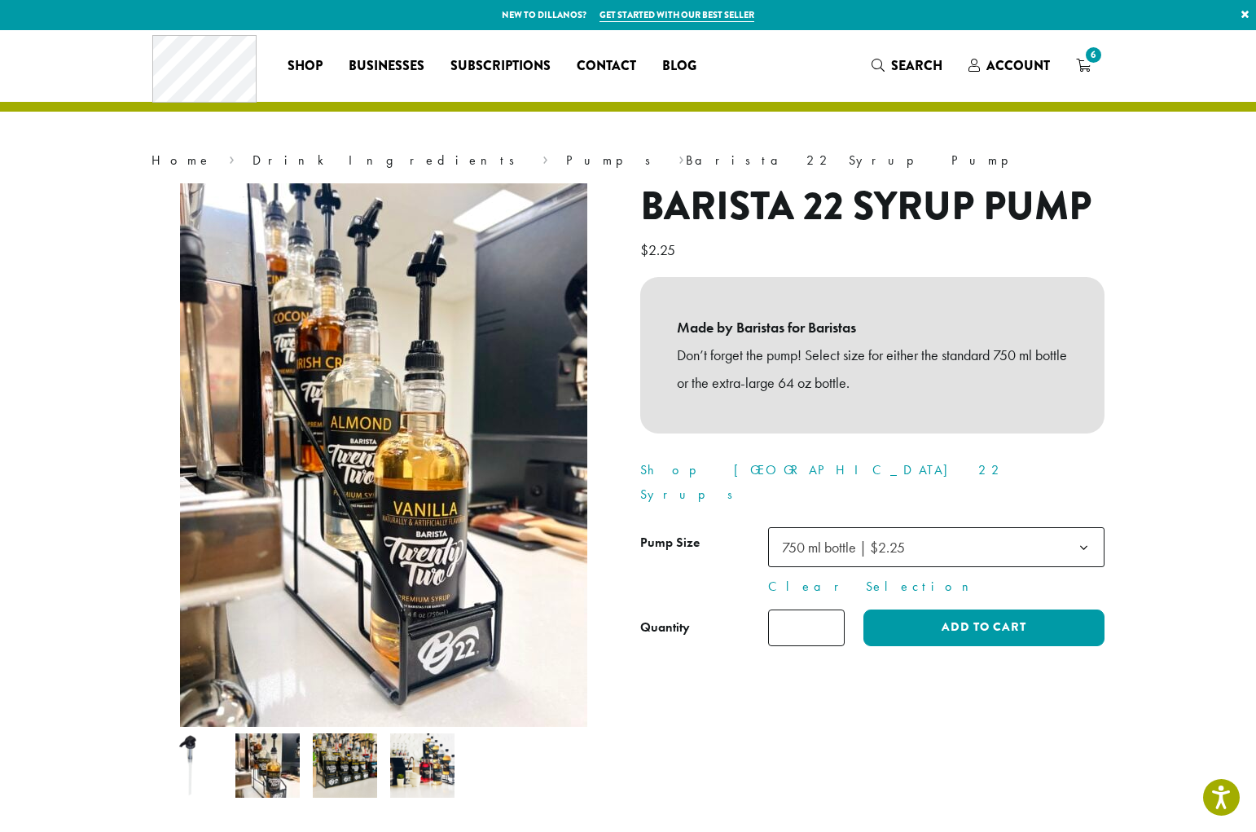
click at [343, 766] on img at bounding box center [345, 765] width 64 height 64
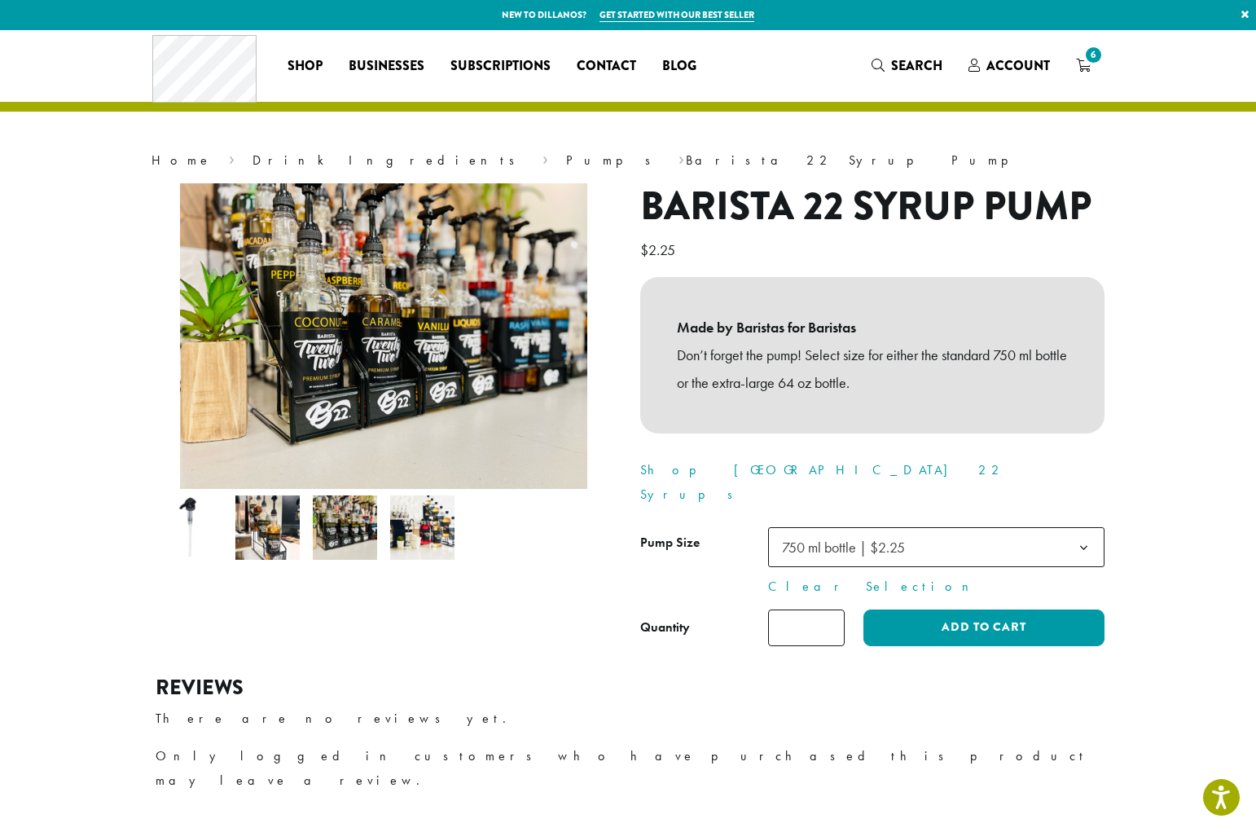
click at [828, 609] on input "*" at bounding box center [806, 627] width 77 height 37
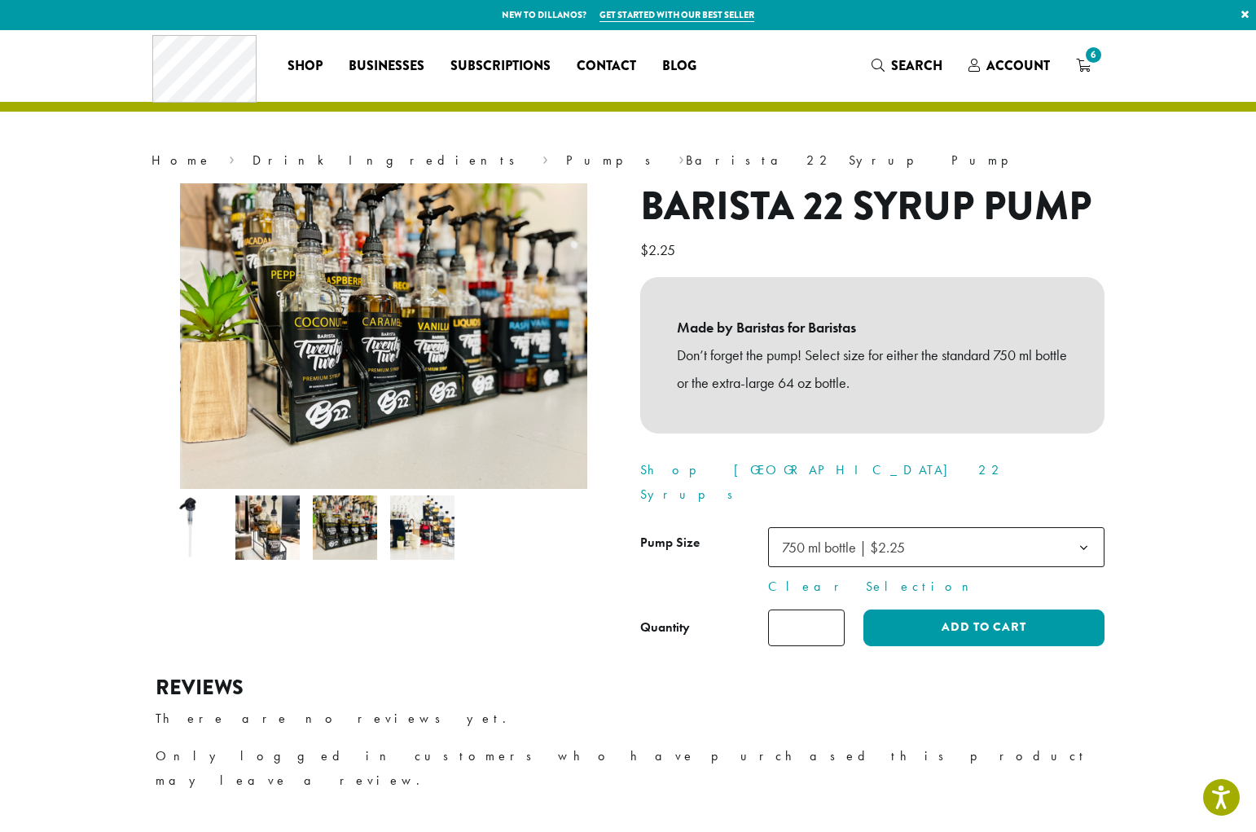
click at [828, 609] on input "*" at bounding box center [806, 627] width 77 height 37
type input "*"
click at [828, 609] on input "*" at bounding box center [806, 627] width 77 height 37
click at [917, 609] on button "Add to cart" at bounding box center [983, 627] width 241 height 37
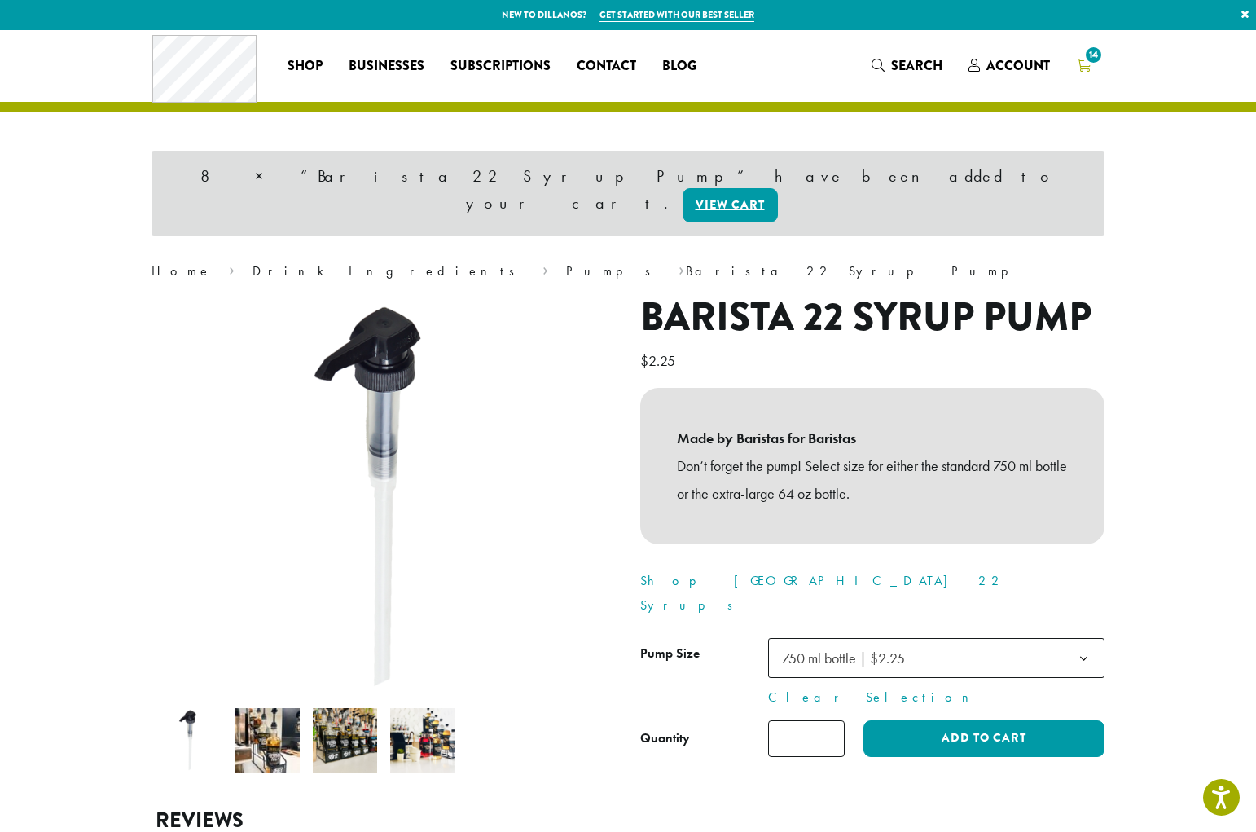
click at [1086, 63] on span "14" at bounding box center [1093, 55] width 22 height 22
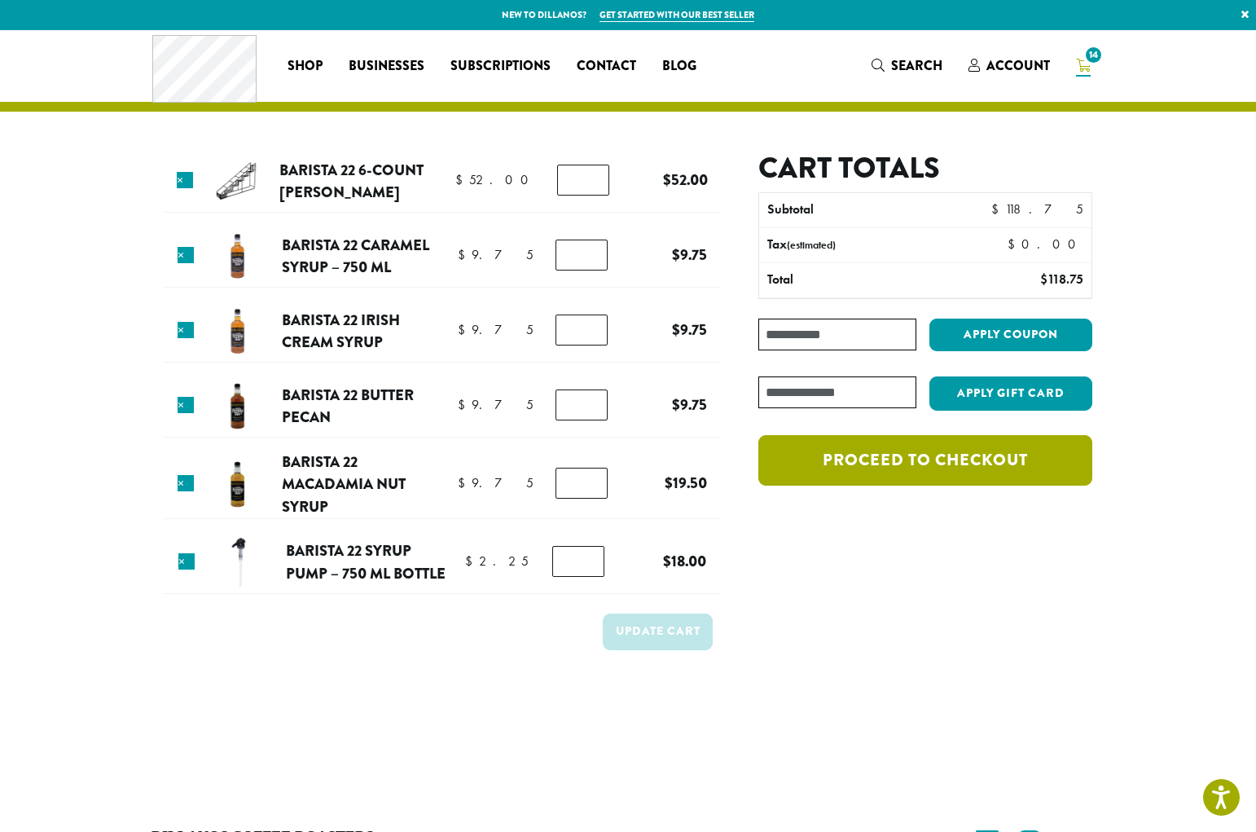
click at [797, 470] on link "Proceed to checkout" at bounding box center [925, 460] width 334 height 50
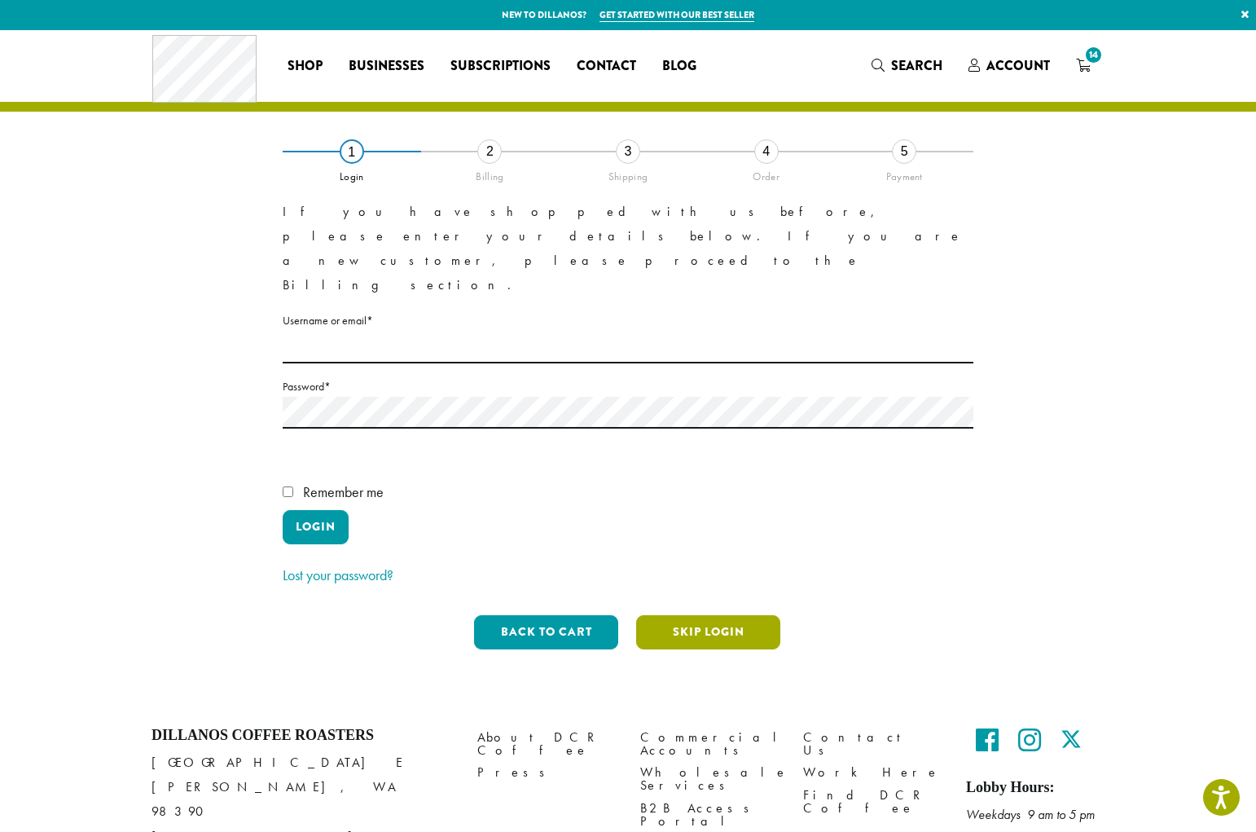
click at [692, 615] on button "Skip Login" at bounding box center [708, 632] width 144 height 34
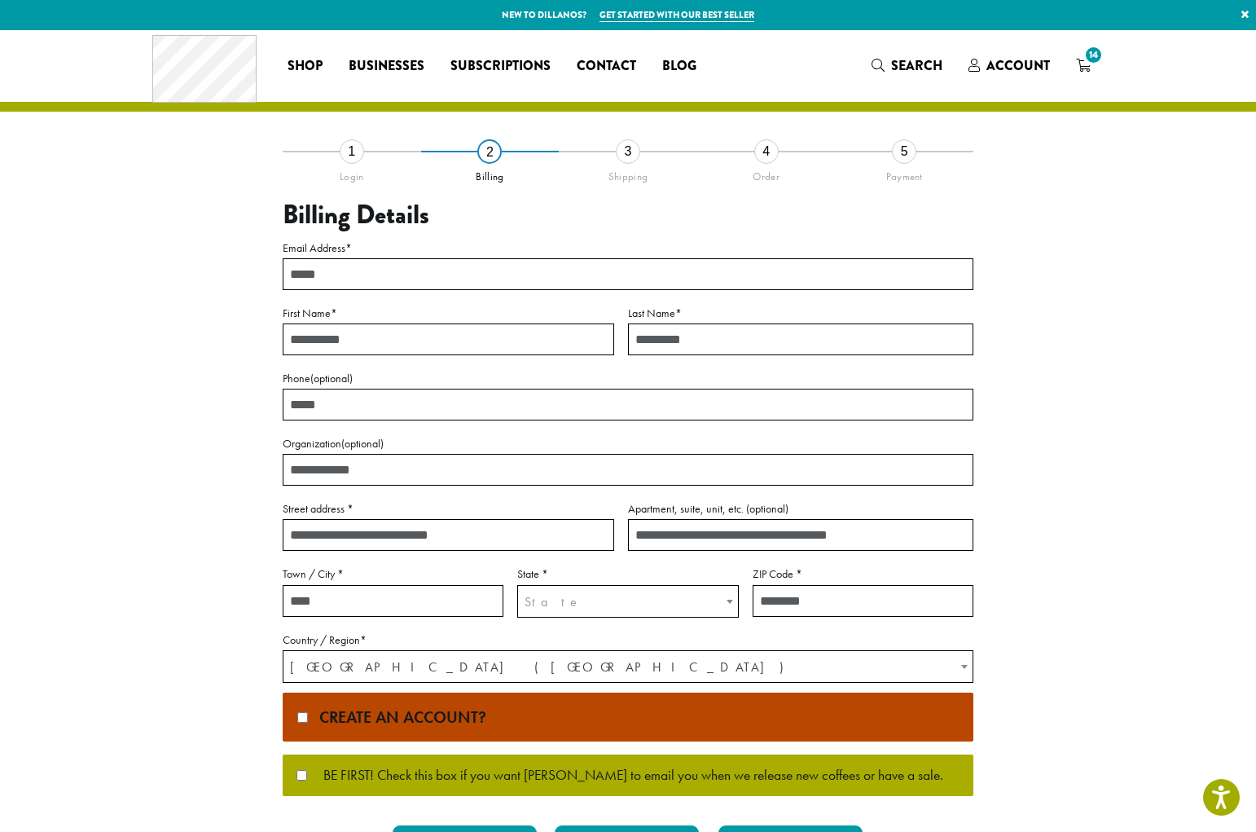
click at [424, 283] on input "Email Address *" at bounding box center [628, 274] width 691 height 32
type input "**********"
click at [430, 339] on input "First Name *" at bounding box center [449, 339] width 332 height 32
type input "******"
type input "********"
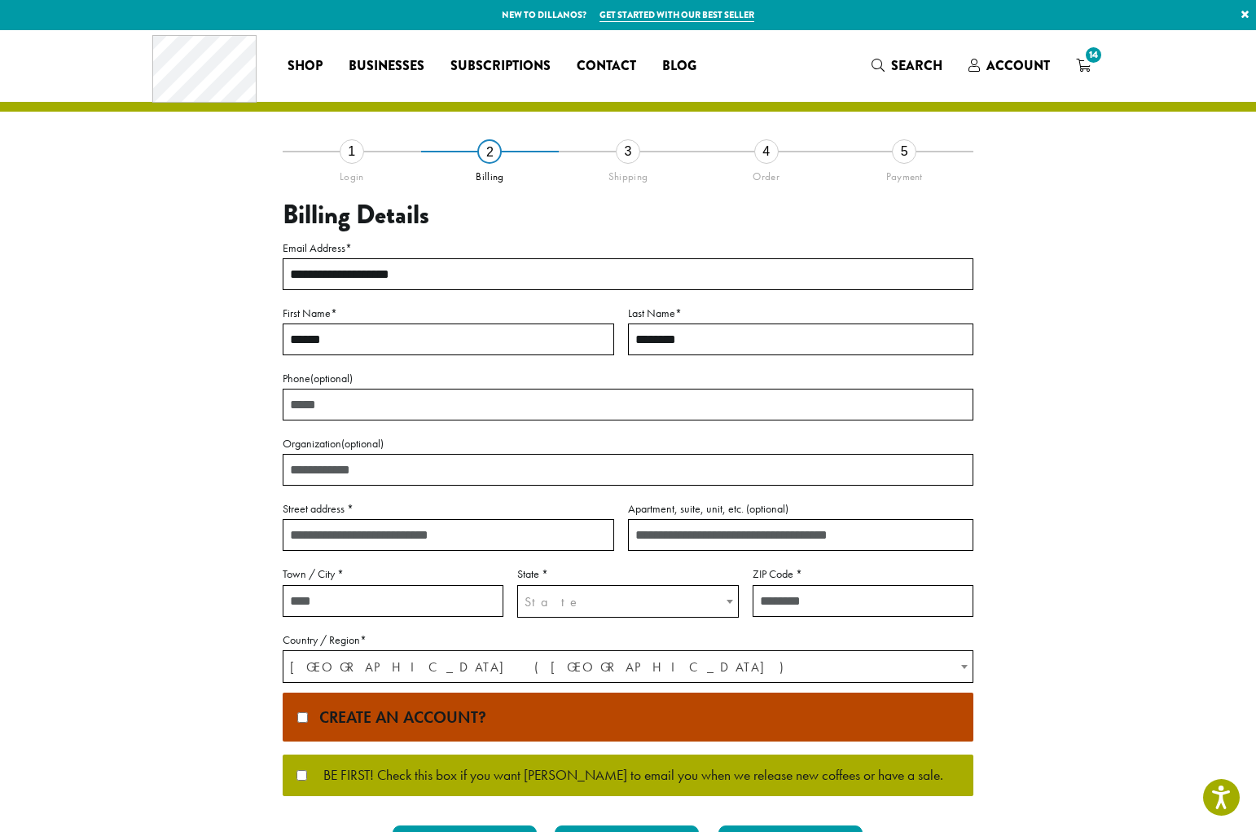
type input "**********"
type input "******"
select select "**"
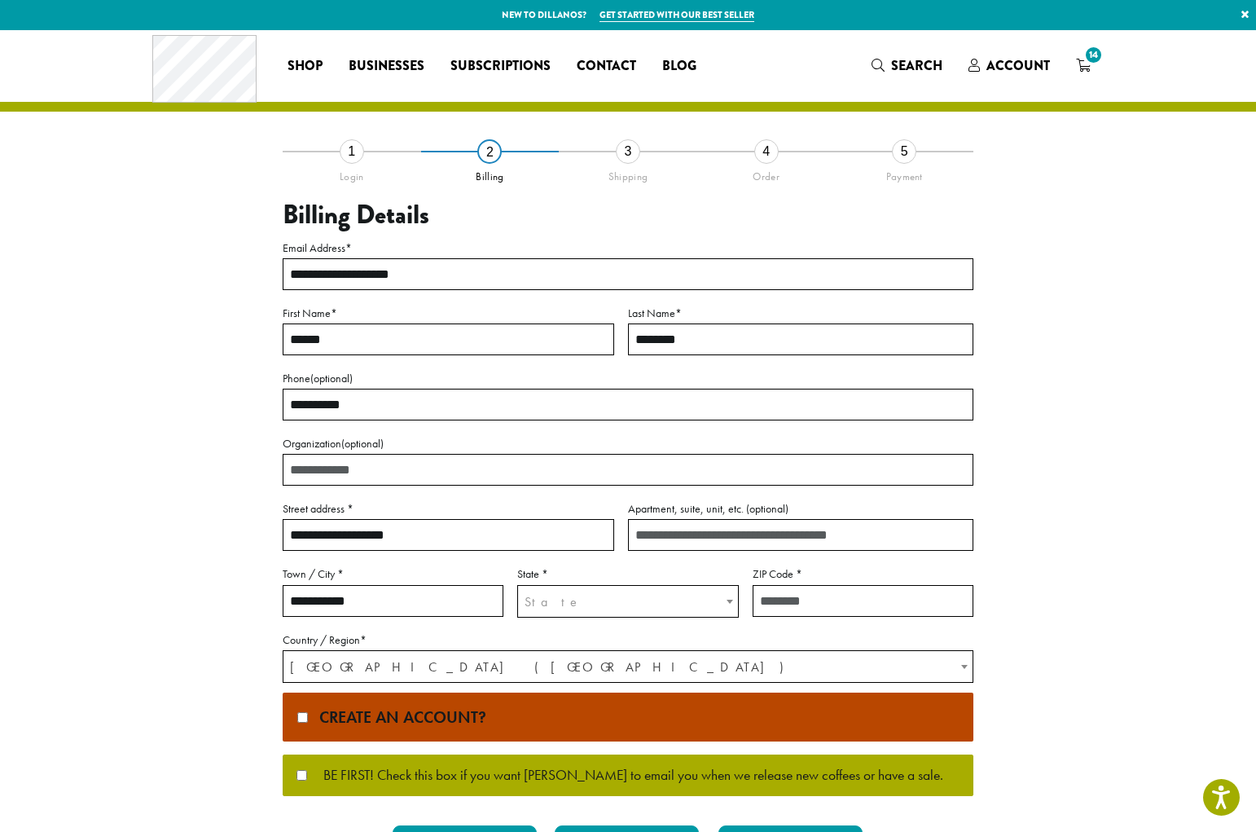
type input "*****"
click at [645, 342] on input "********" at bounding box center [800, 339] width 345 height 32
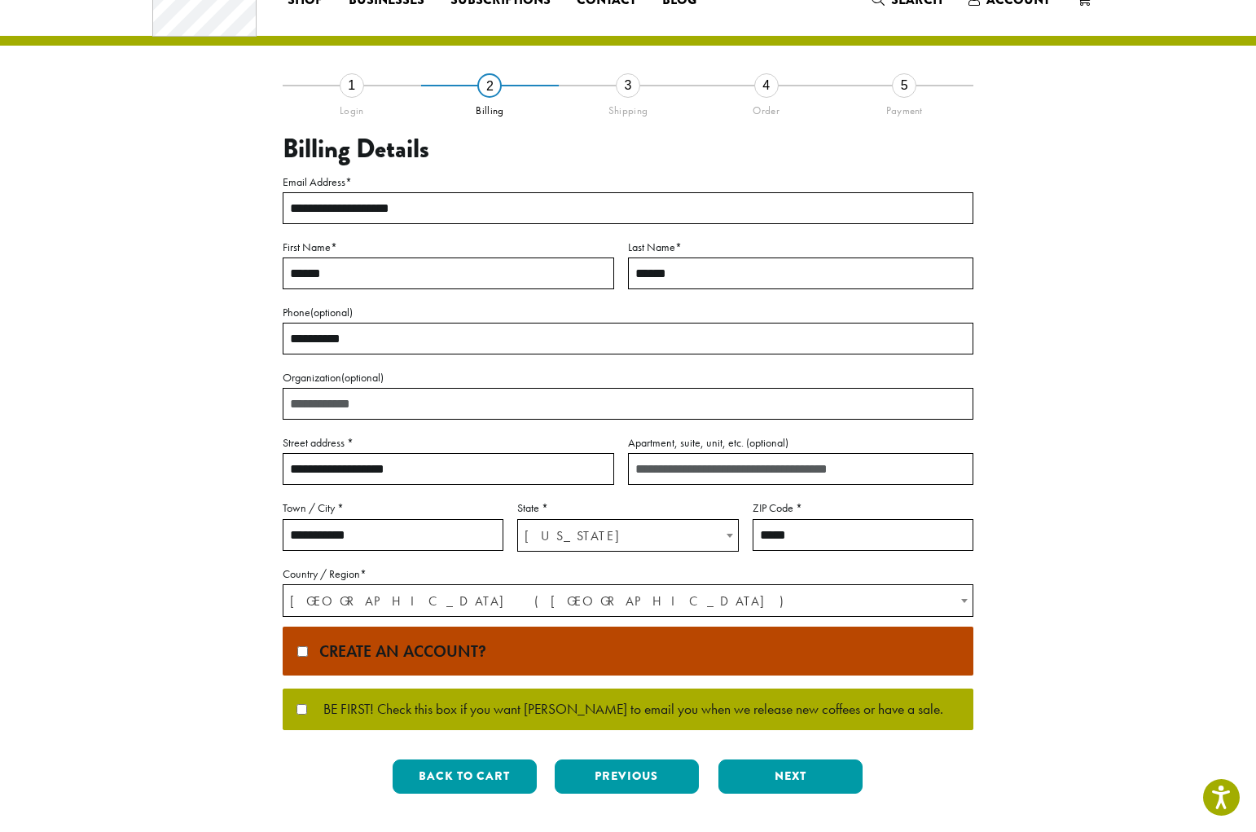
scroll to position [85, 0]
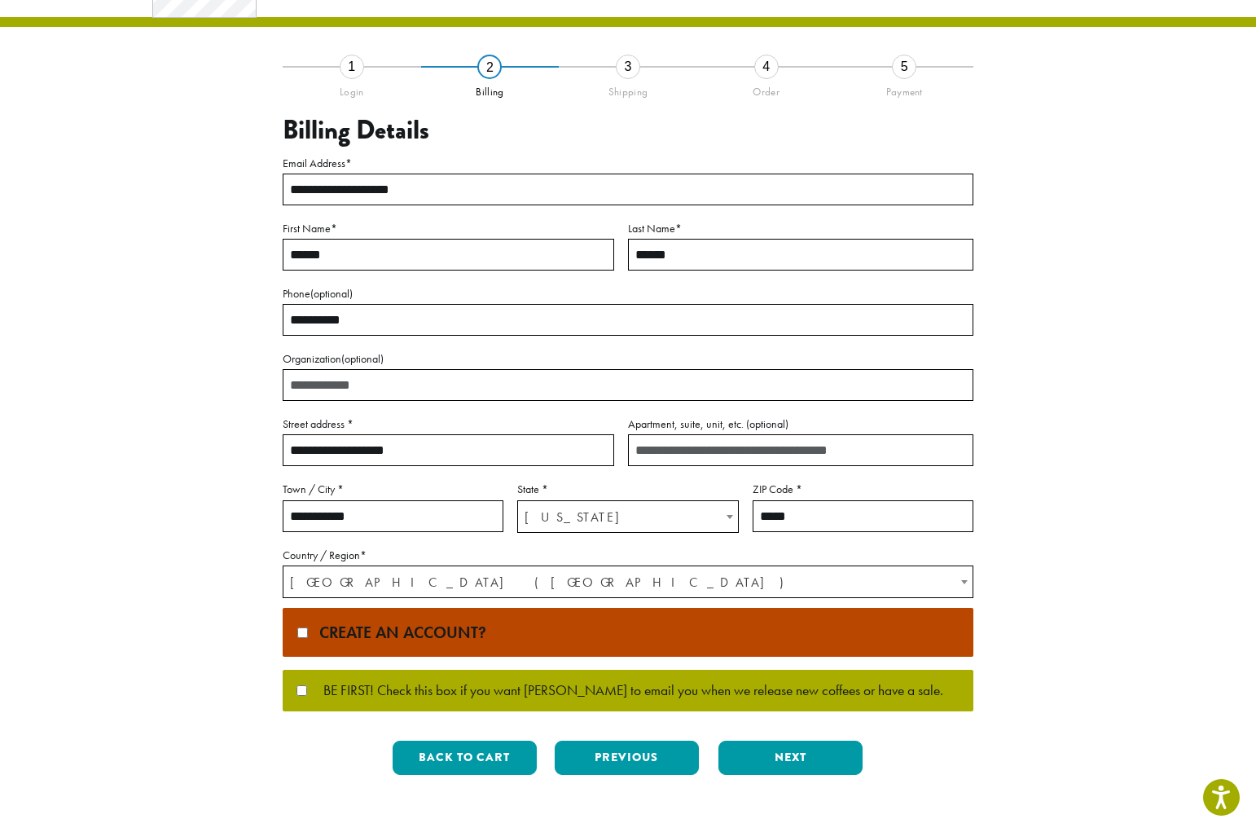
type input "******"
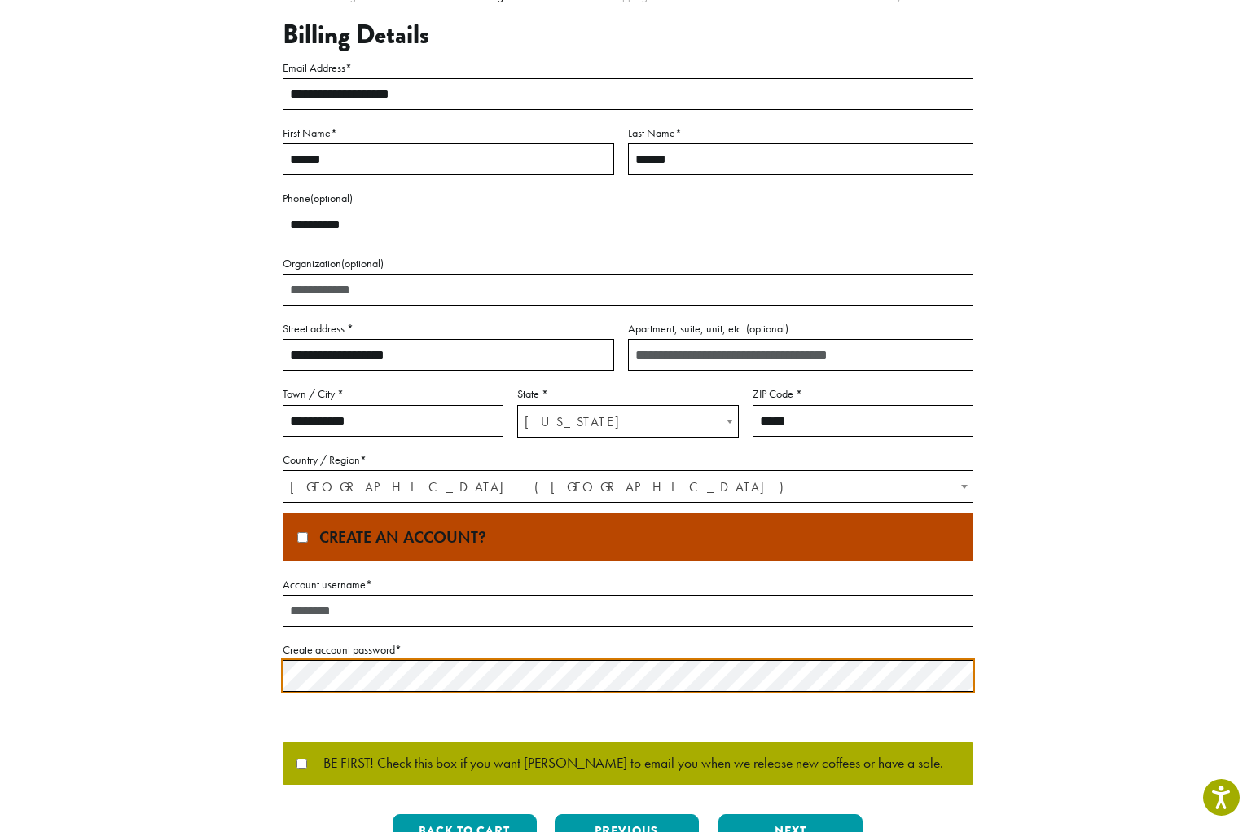
scroll to position [182, 0]
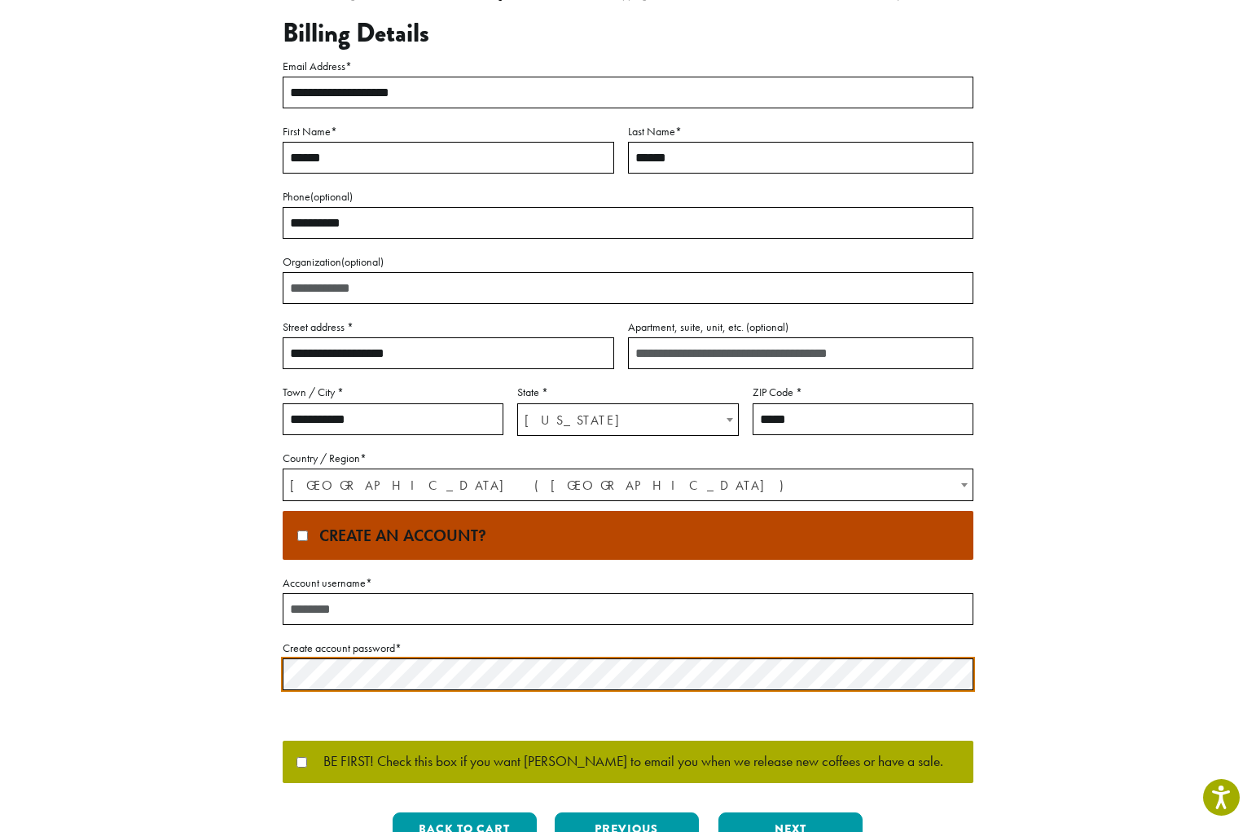
click at [323, 608] on input "Account username *" at bounding box center [628, 609] width 691 height 32
type input "**********"
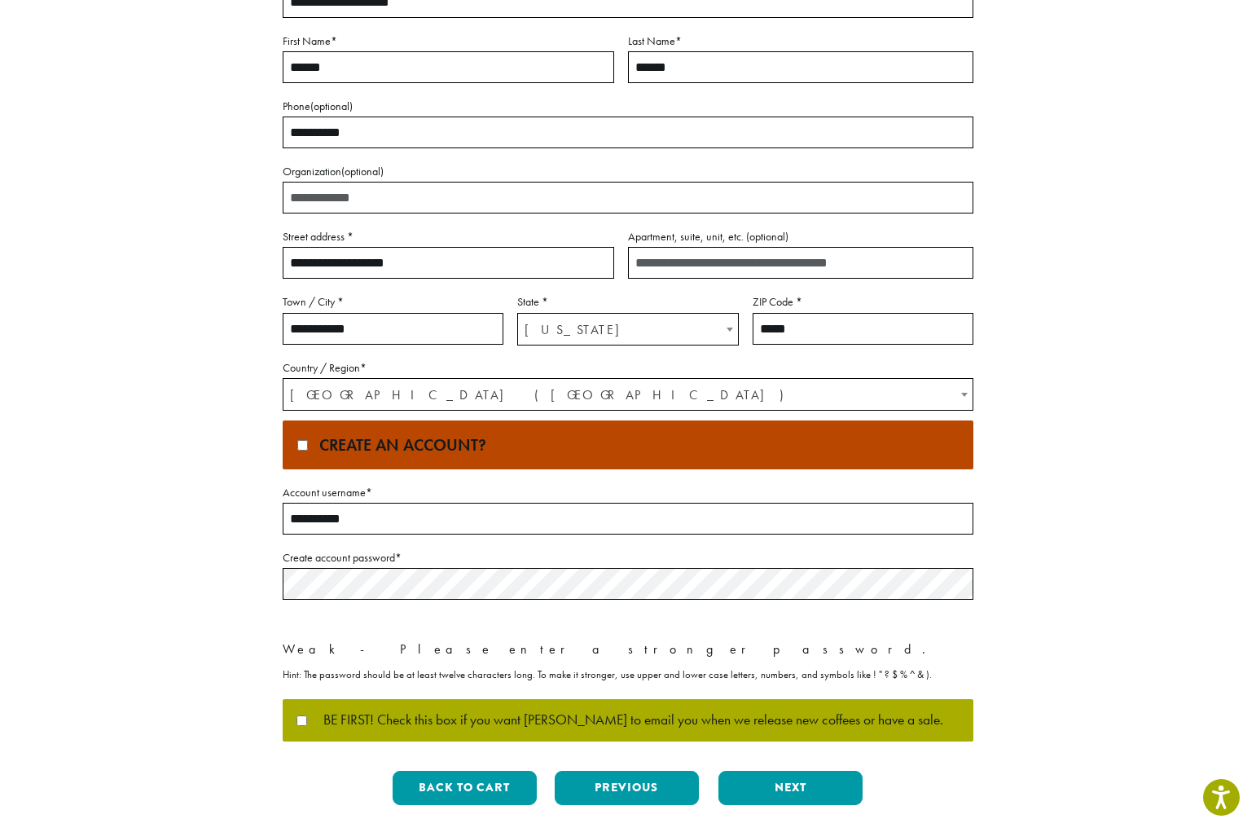
scroll to position [273, 0]
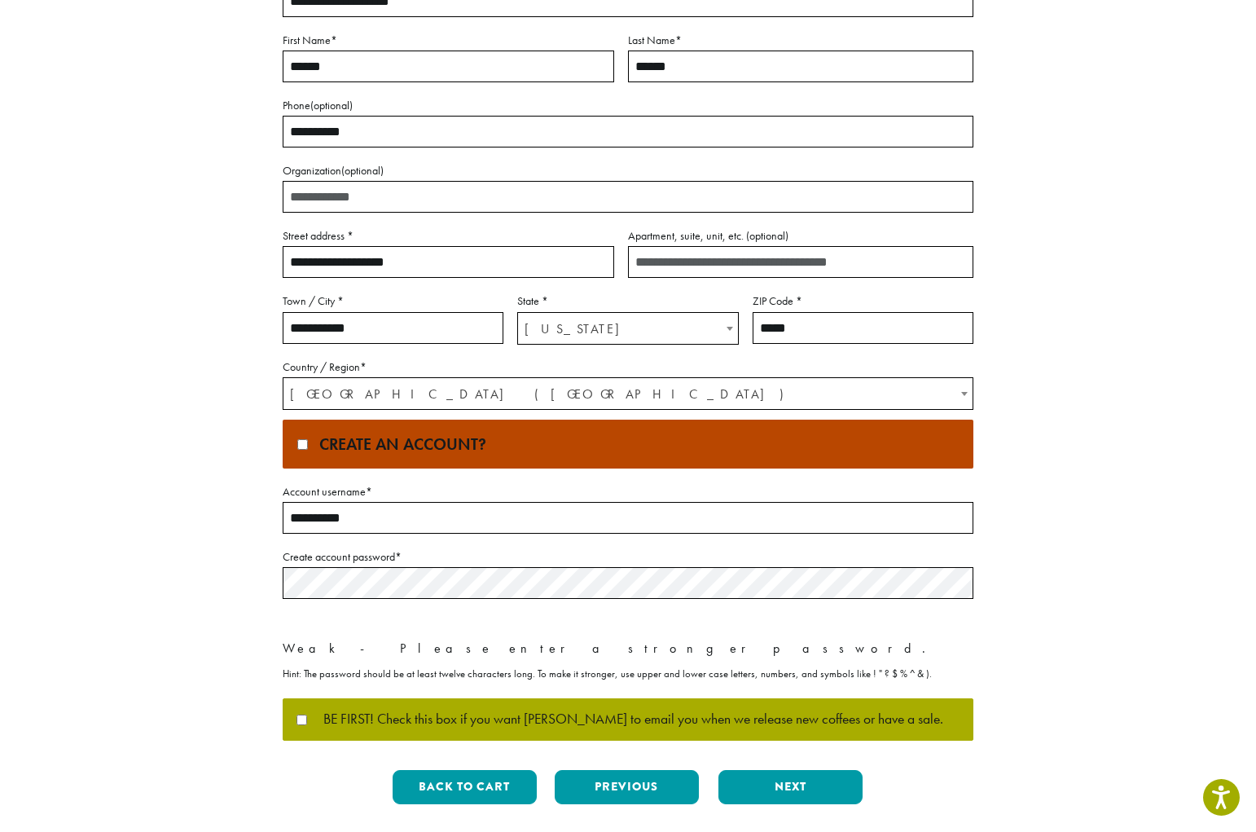
click at [216, 563] on div "**********" at bounding box center [628, 347] width 929 height 939
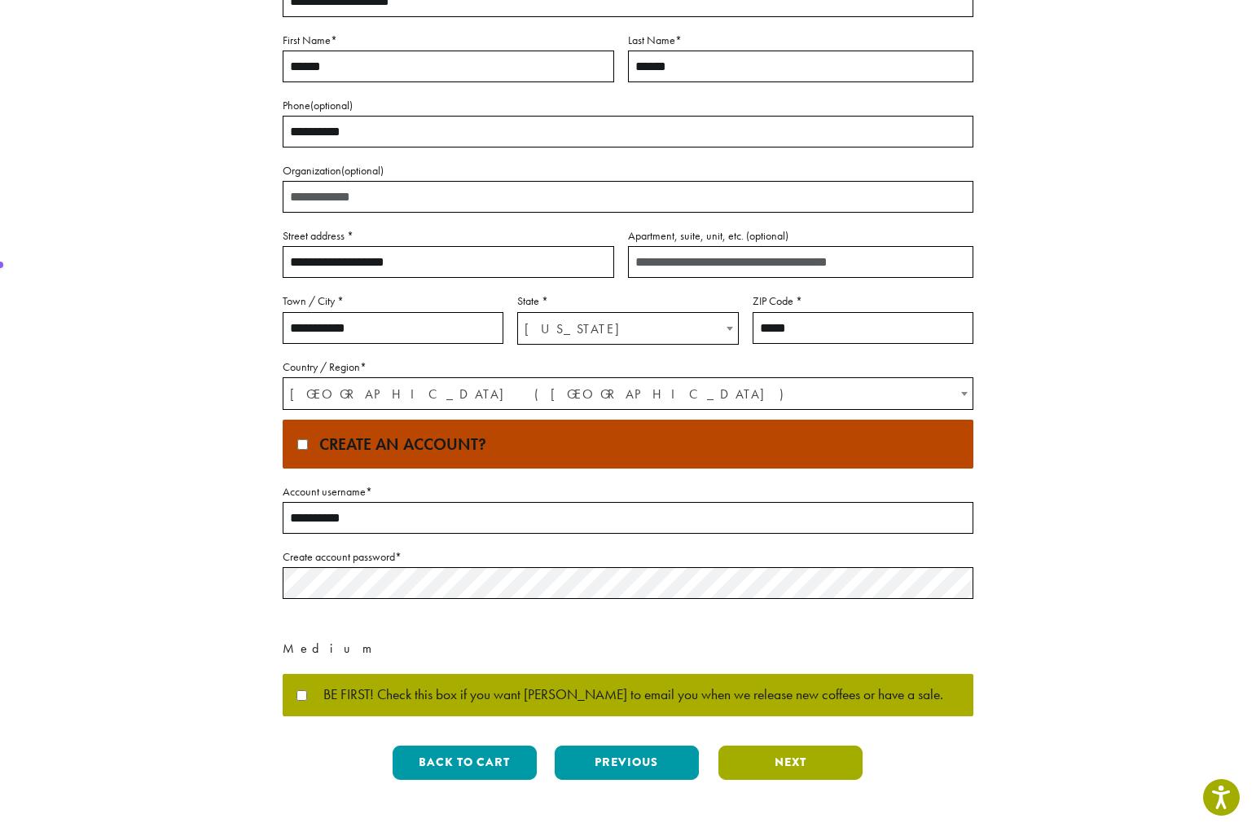
click at [779, 763] on button "Next" at bounding box center [790, 762] width 144 height 34
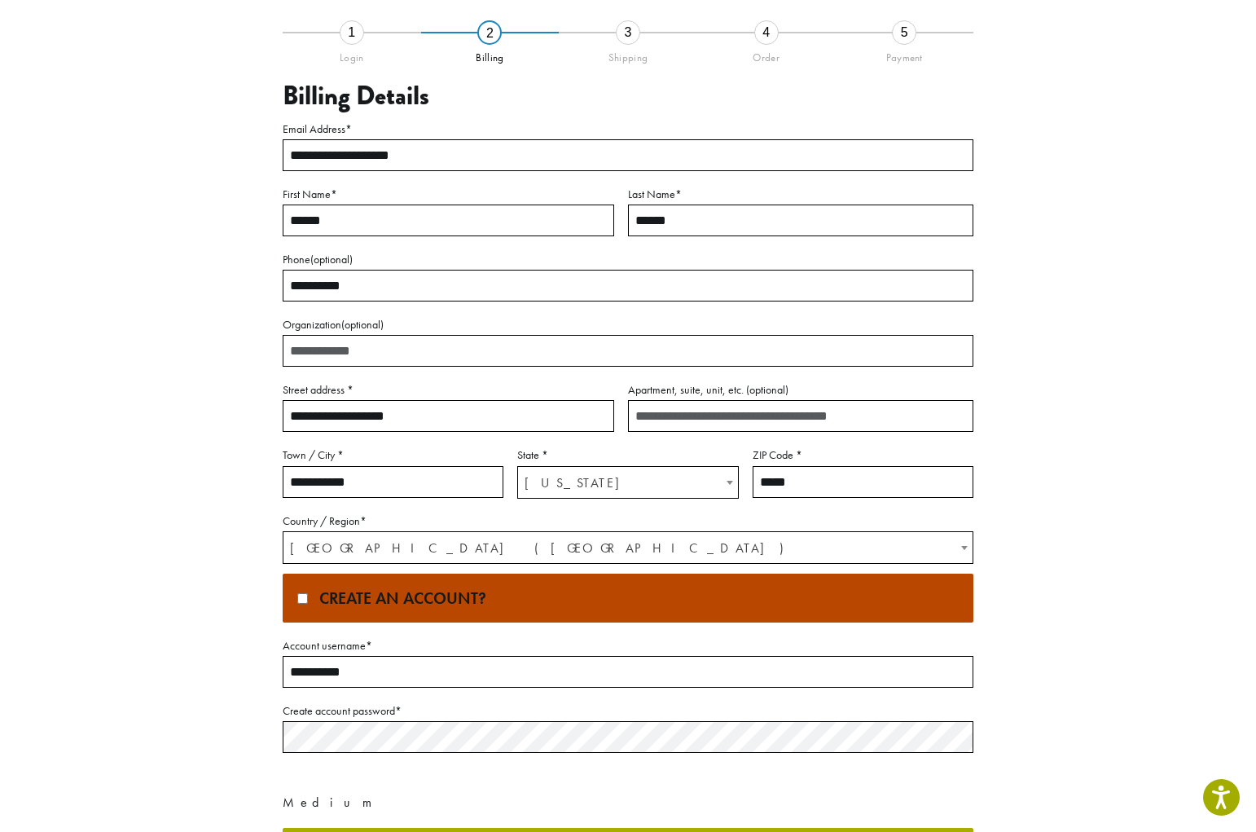
scroll to position [0, 0]
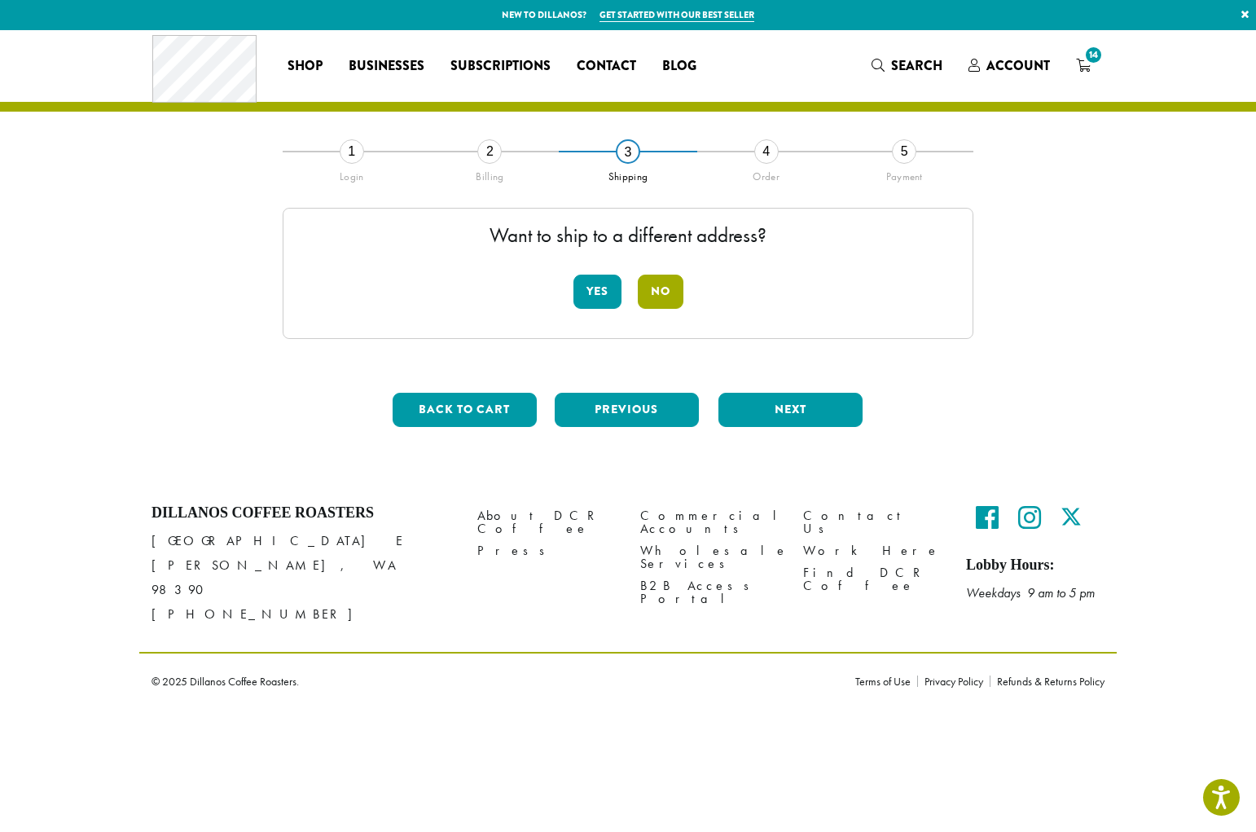
click at [667, 296] on button "No" at bounding box center [661, 291] width 46 height 34
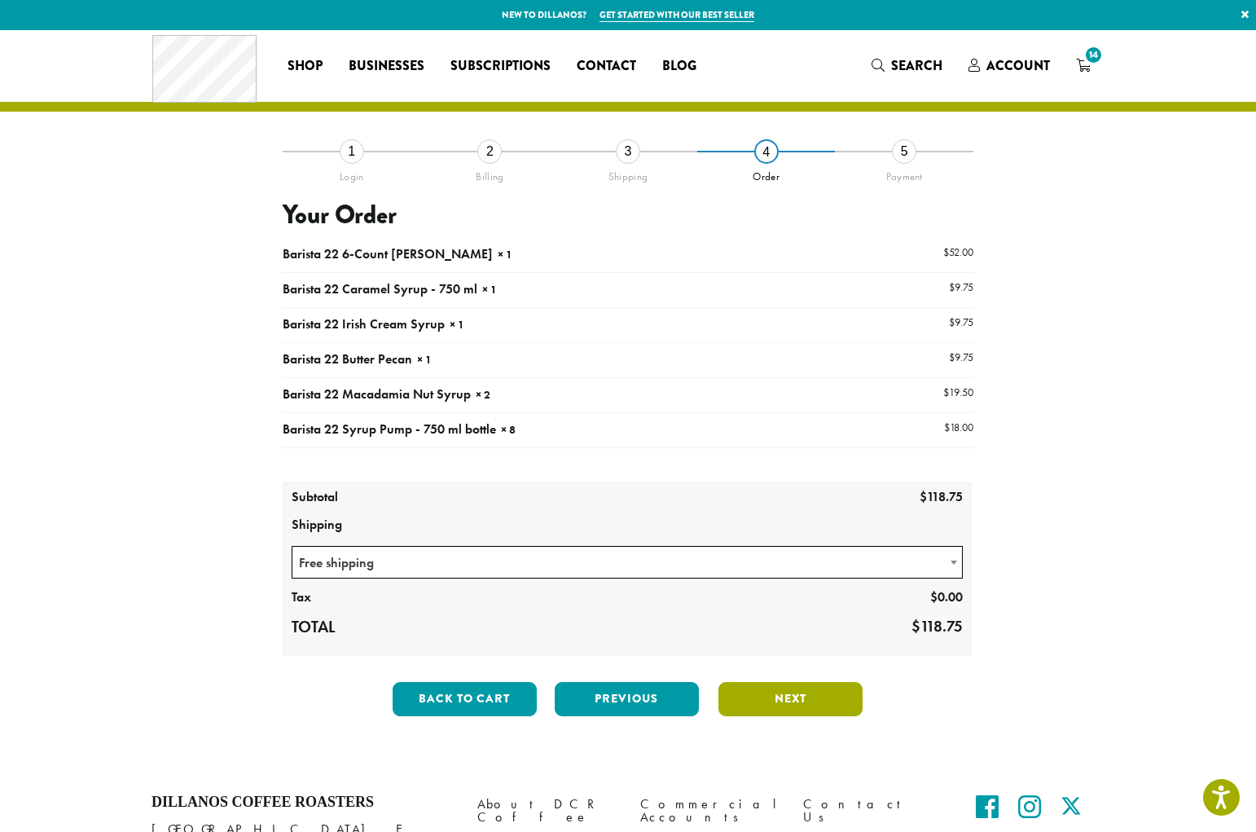
click at [752, 709] on button "Next" at bounding box center [790, 699] width 144 height 34
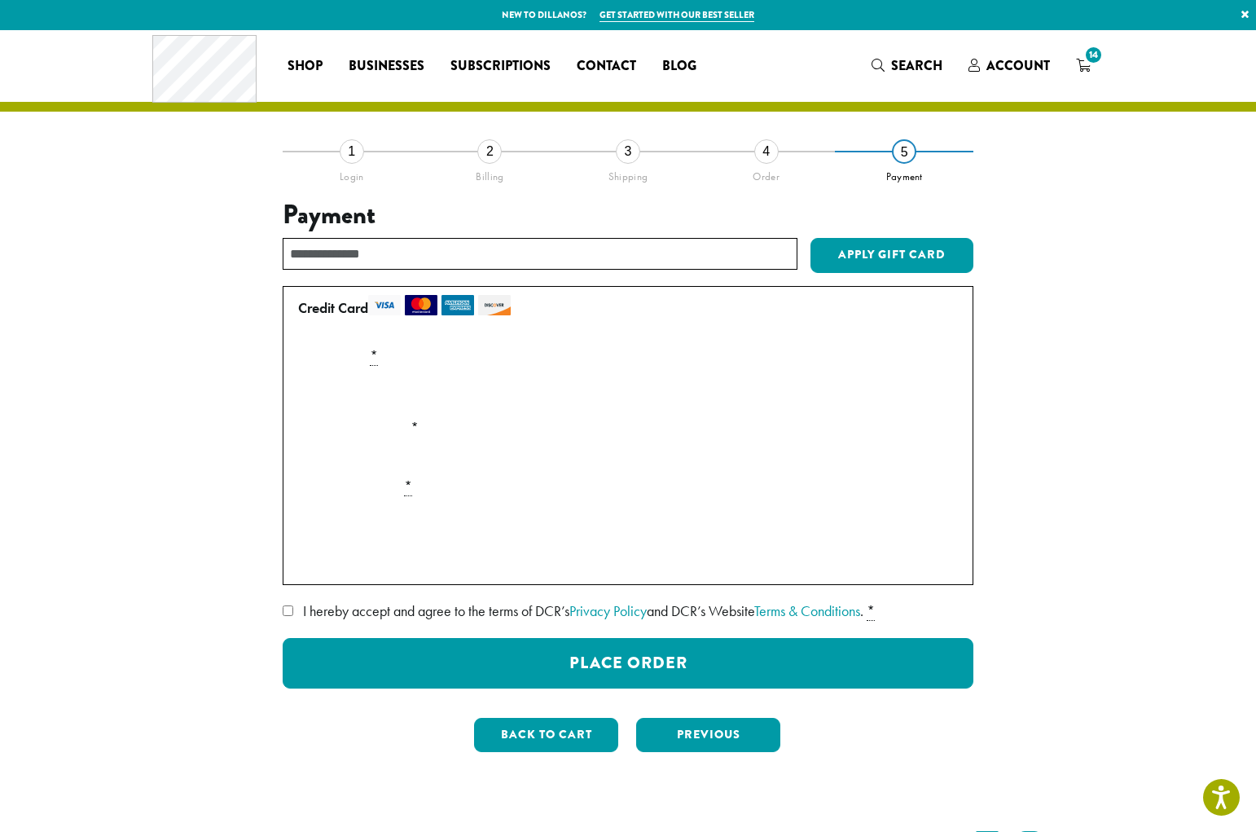
click at [247, 562] on div "**********" at bounding box center [628, 458] width 929 height 614
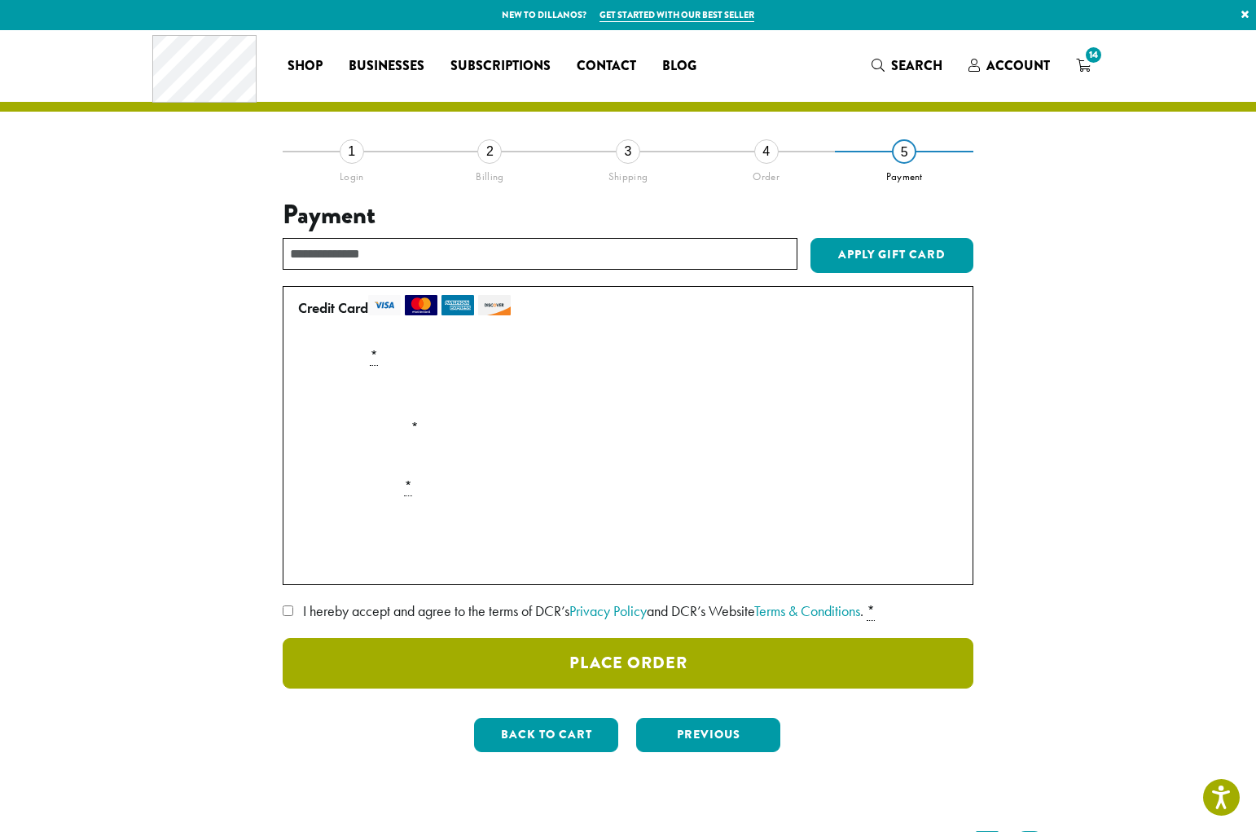
click at [336, 656] on button "Place Order" at bounding box center [628, 663] width 691 height 50
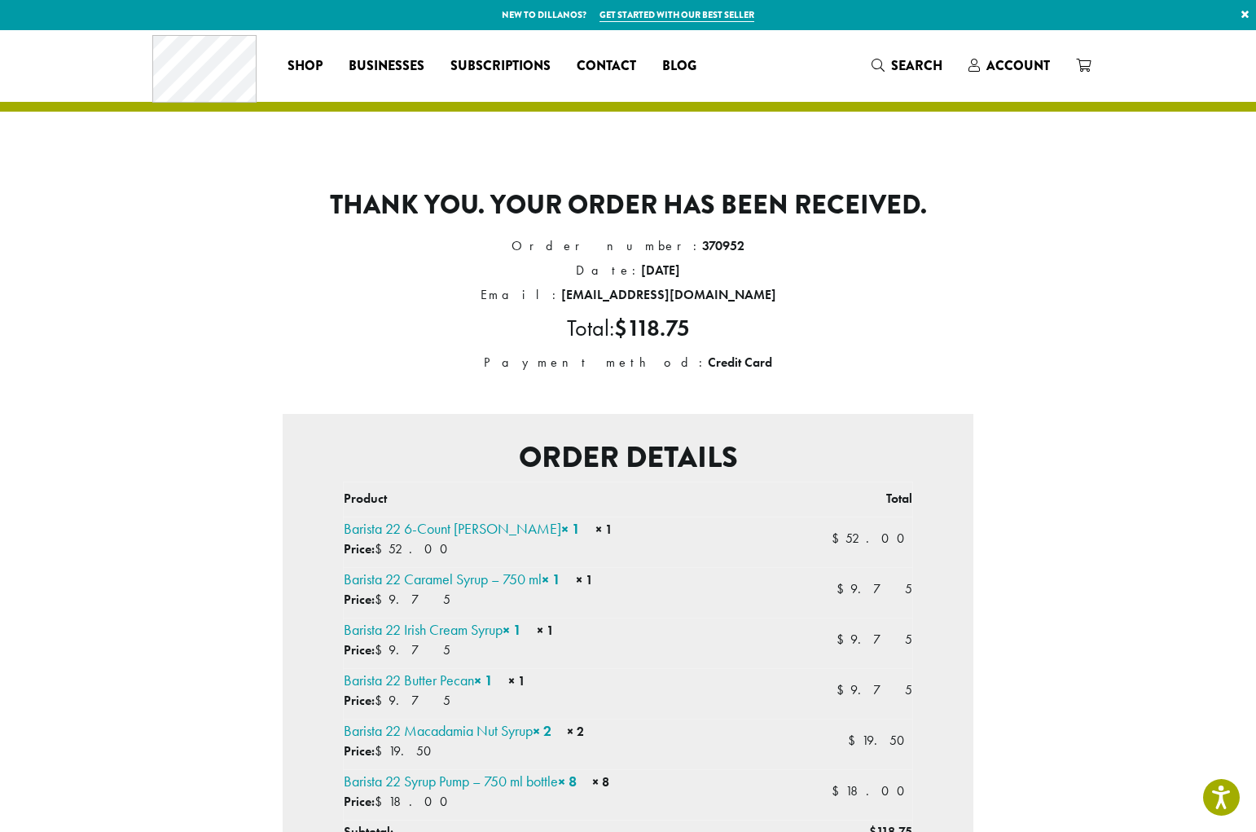
click at [1100, 371] on div "Thank you. Your order has been received. Order number: 370952 Date: [DATE] Emai…" at bounding box center [627, 636] width 977 height 1213
